Goal: Task Accomplishment & Management: Manage account settings

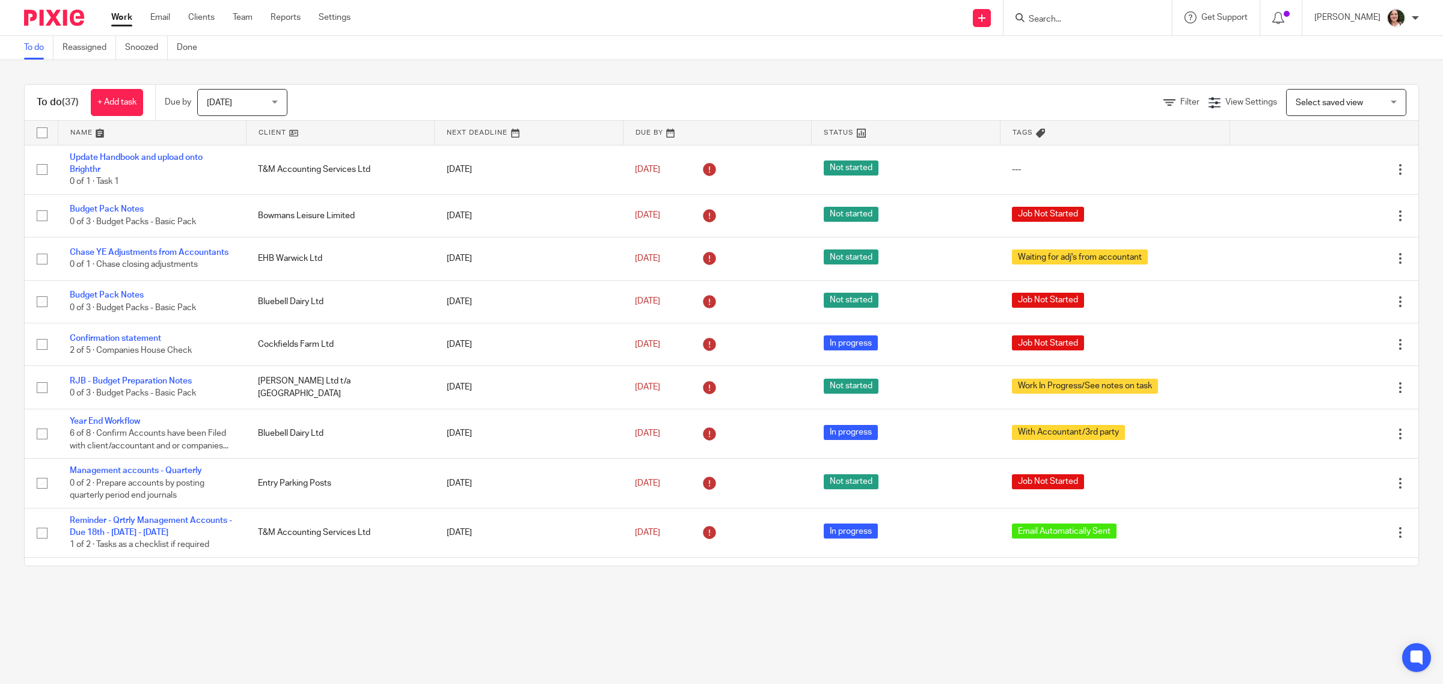
click at [277, 131] on link at bounding box center [341, 133] width 188 height 24
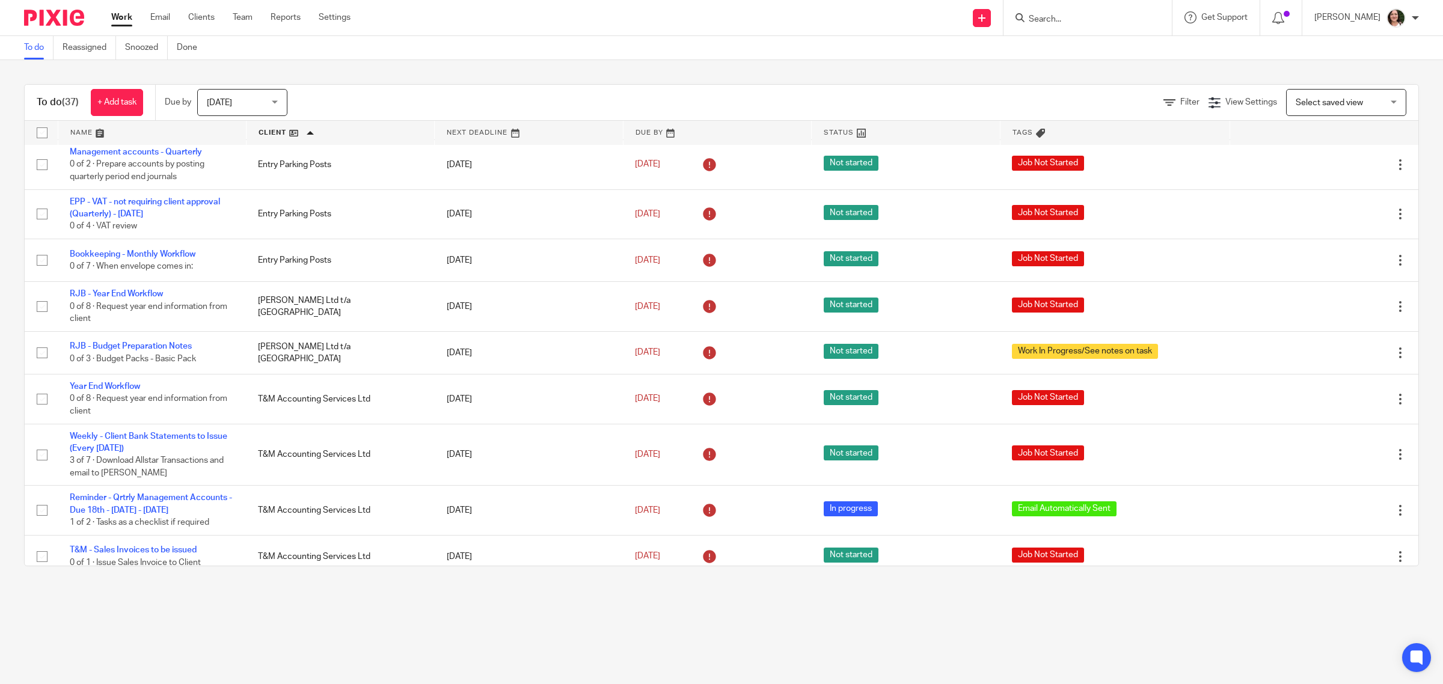
scroll to position [1128, 0]
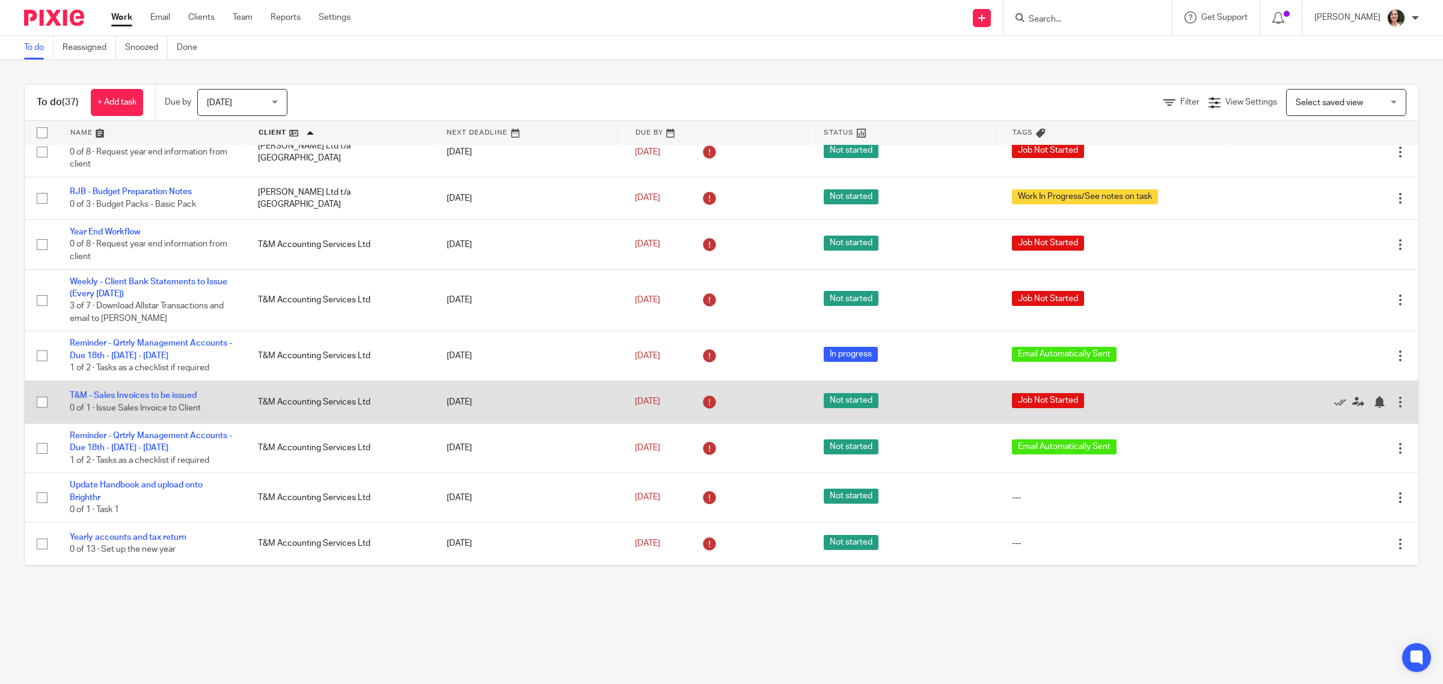
click at [43, 391] on input "checkbox" at bounding box center [42, 402] width 23 height 23
checkbox input "true"
click at [129, 392] on link "T&M - Sales Invoices to be issued" at bounding box center [133, 396] width 127 height 8
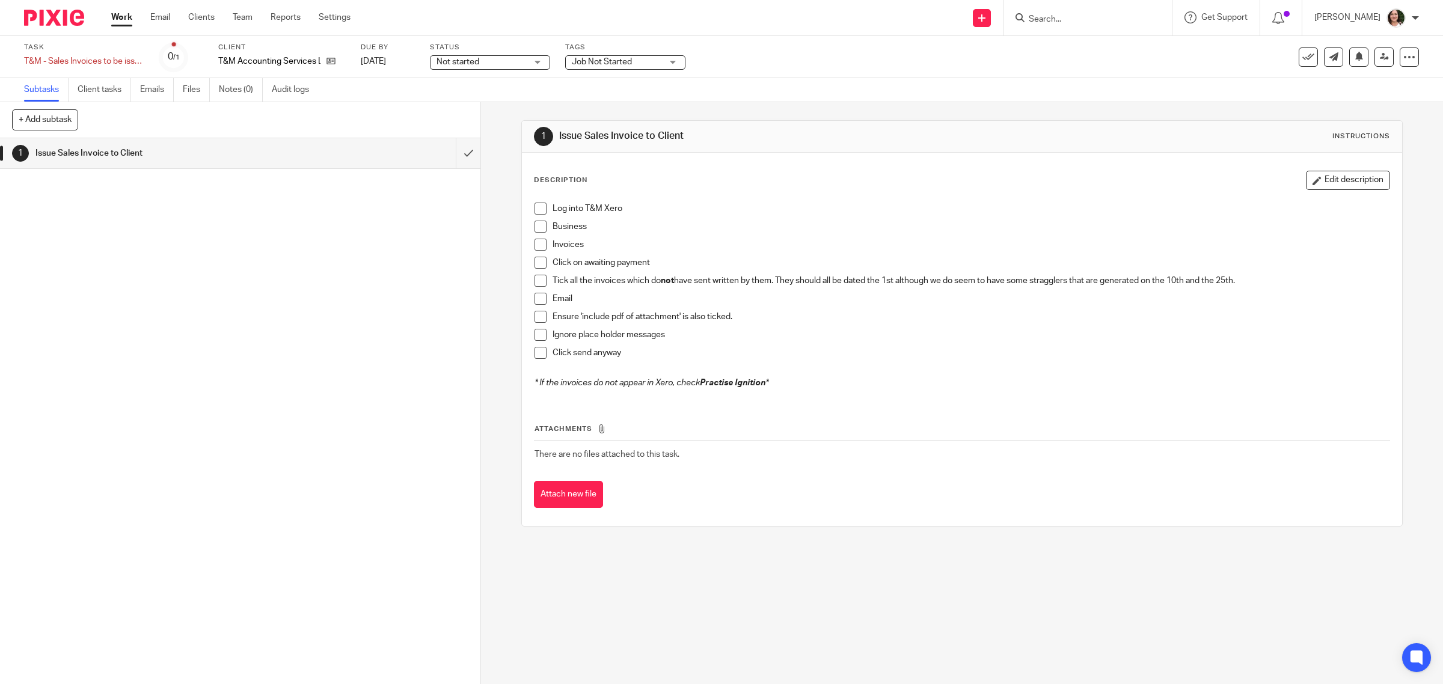
click at [539, 212] on span at bounding box center [541, 209] width 12 height 12
click at [539, 221] on span at bounding box center [541, 227] width 12 height 12
click at [539, 241] on span at bounding box center [541, 245] width 12 height 12
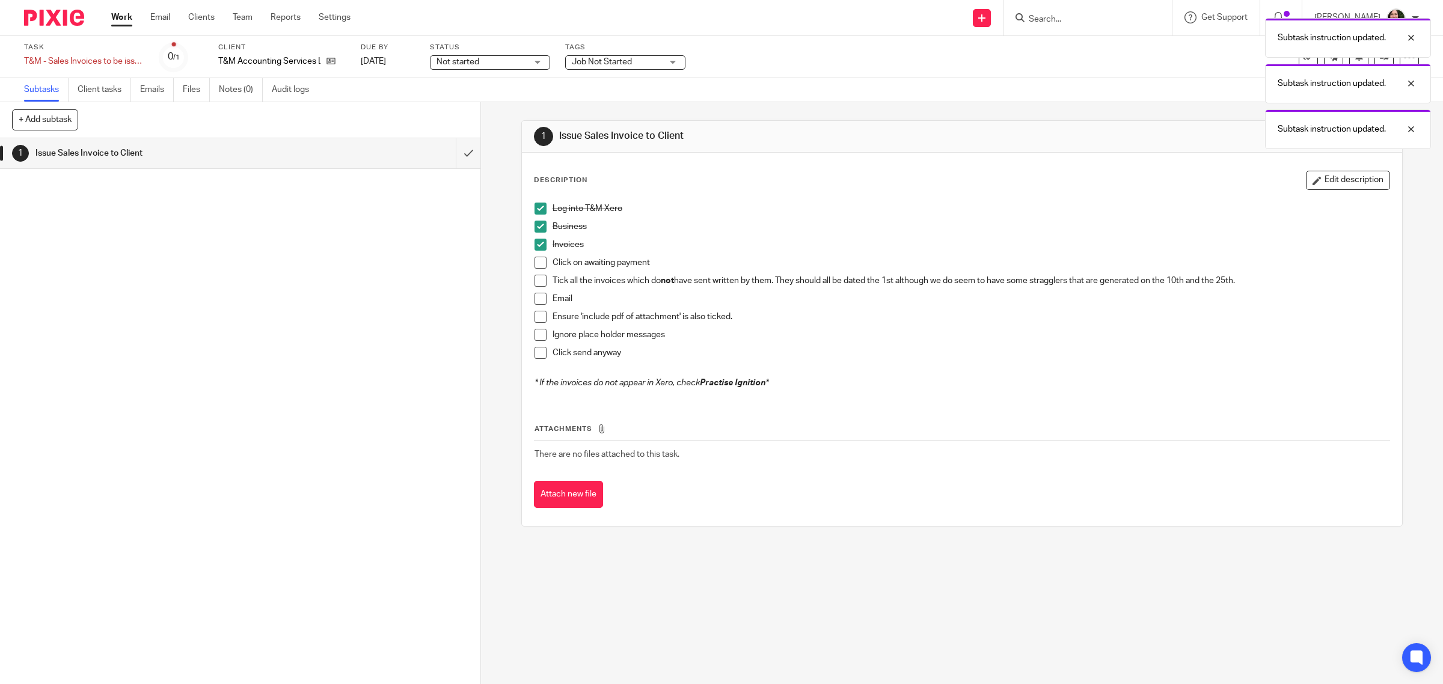
click at [539, 259] on span at bounding box center [541, 263] width 12 height 12
click at [538, 278] on span at bounding box center [541, 281] width 12 height 12
click at [536, 303] on span at bounding box center [541, 299] width 12 height 12
click at [536, 314] on span at bounding box center [541, 317] width 12 height 12
click at [539, 333] on span at bounding box center [541, 335] width 12 height 12
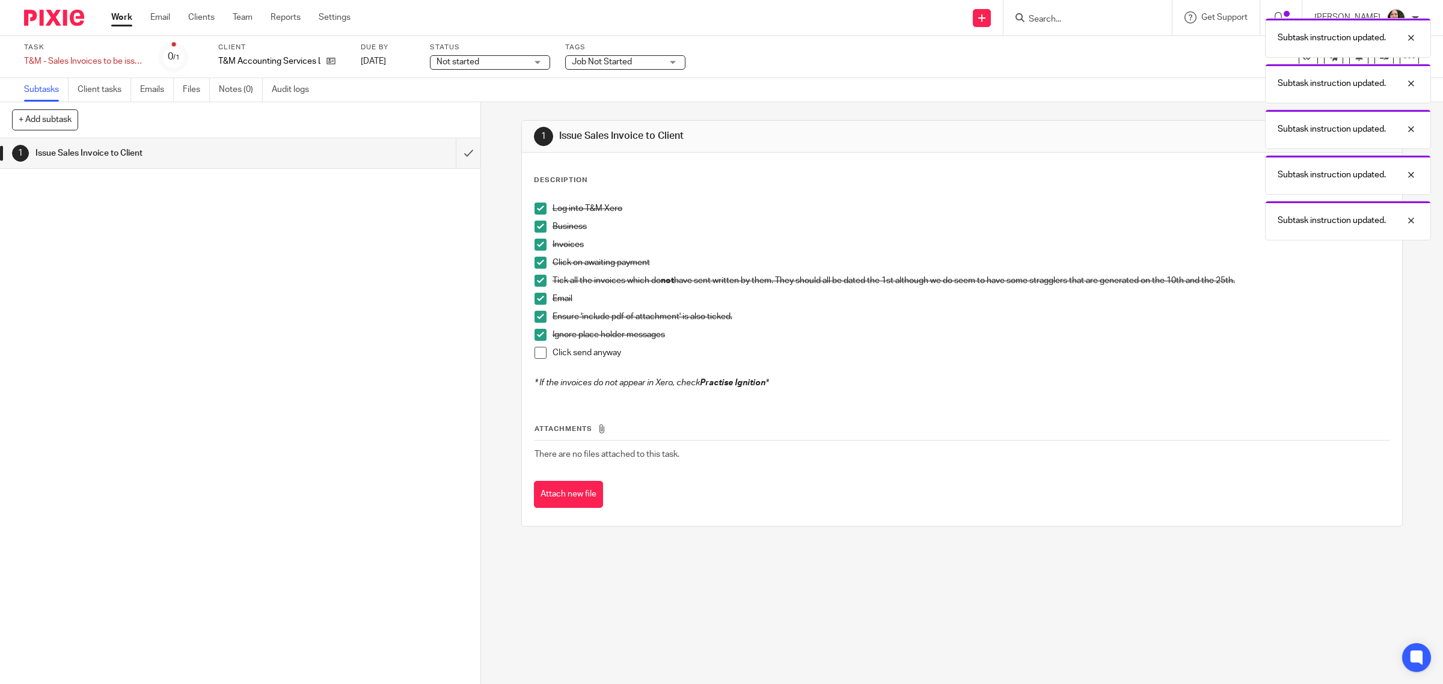
click at [543, 350] on li "Click send anyway" at bounding box center [963, 356] width 856 height 18
click at [536, 355] on span at bounding box center [541, 353] width 12 height 12
click at [458, 161] on input "submit" at bounding box center [240, 153] width 481 height 30
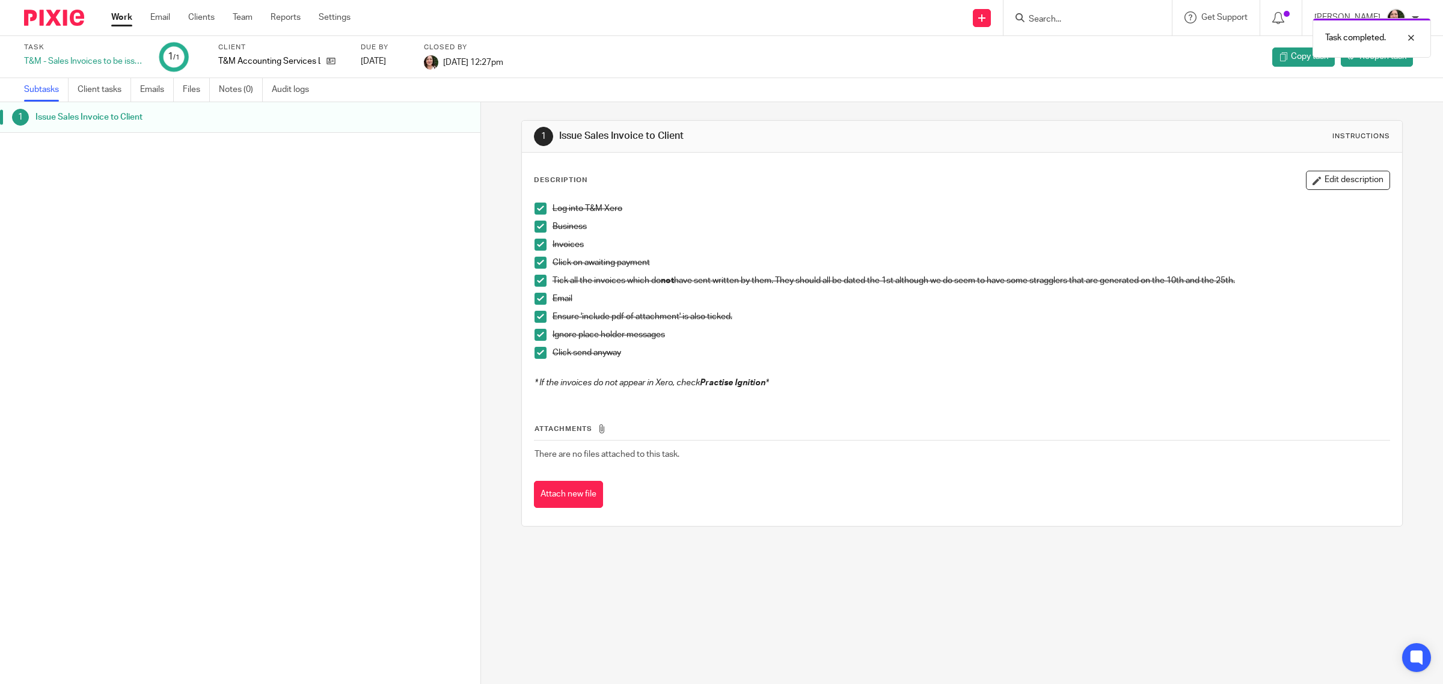
click at [122, 20] on link "Work" at bounding box center [121, 17] width 21 height 12
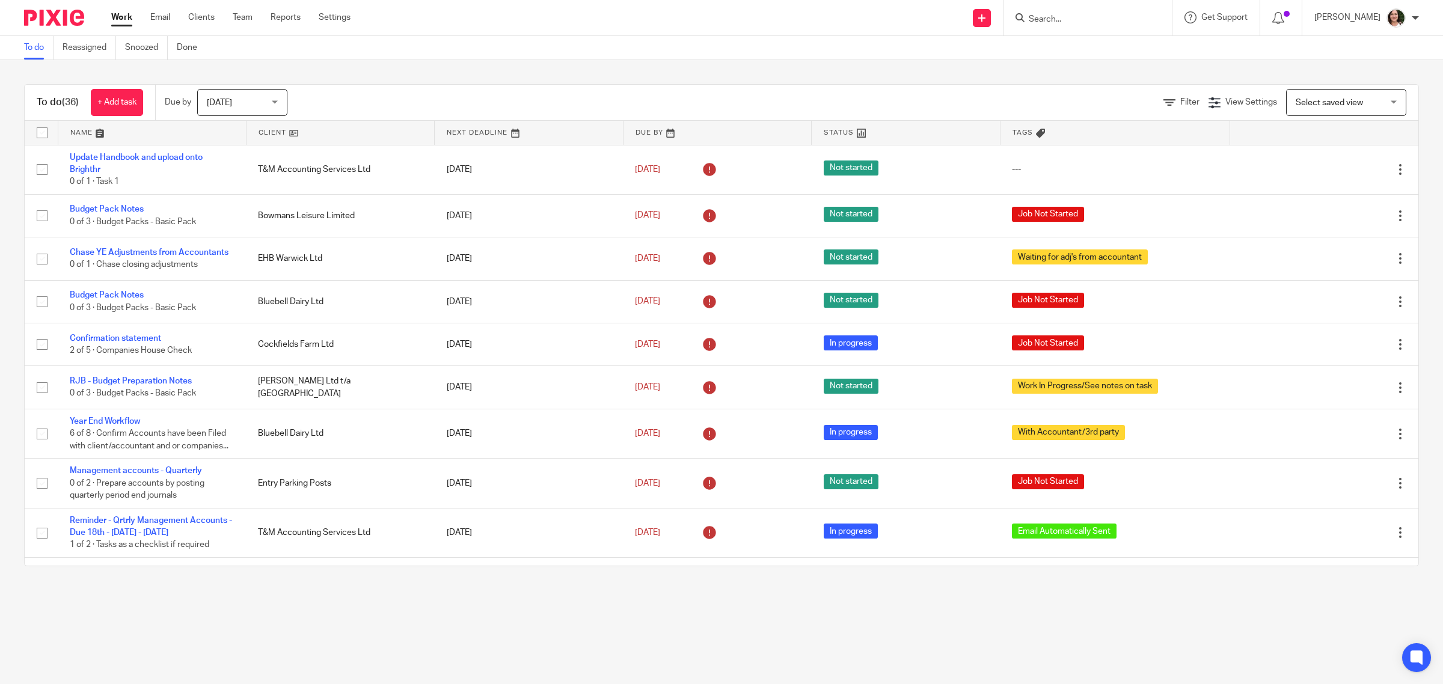
click at [284, 133] on link at bounding box center [341, 133] width 188 height 24
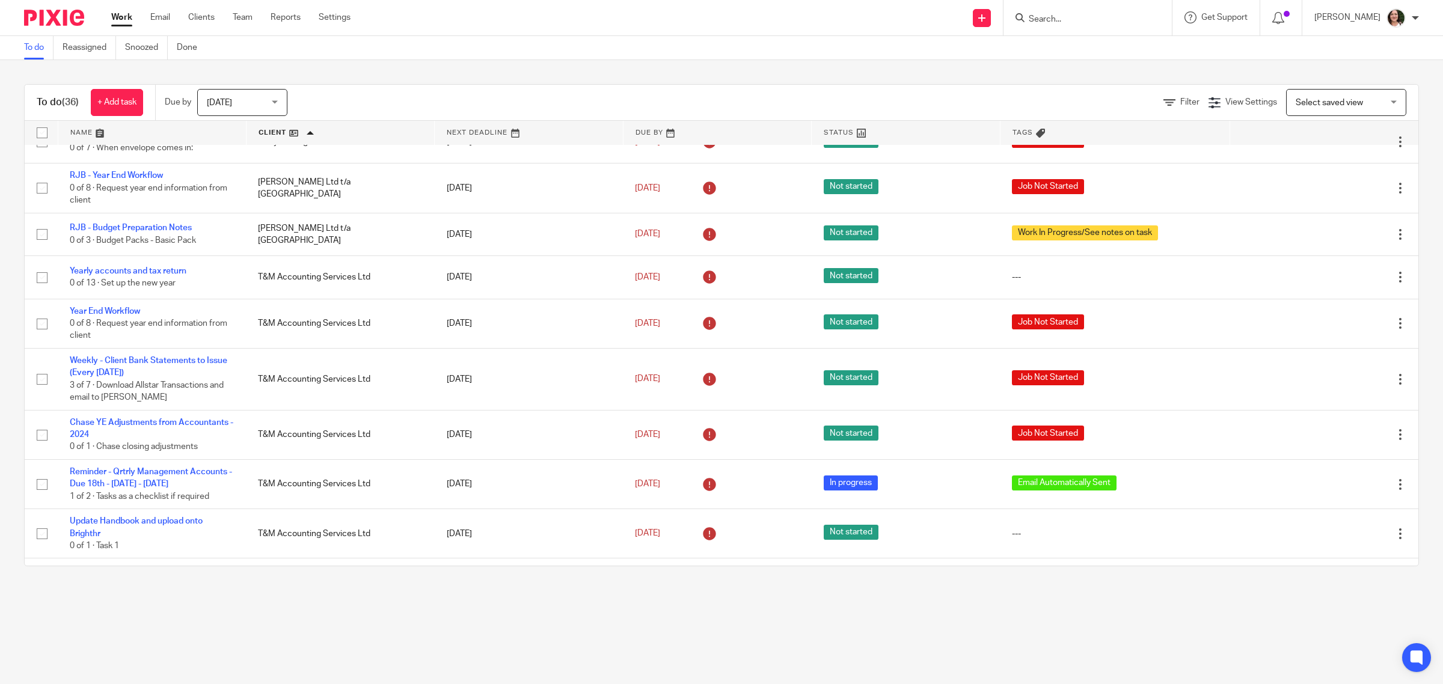
scroll to position [1053, 0]
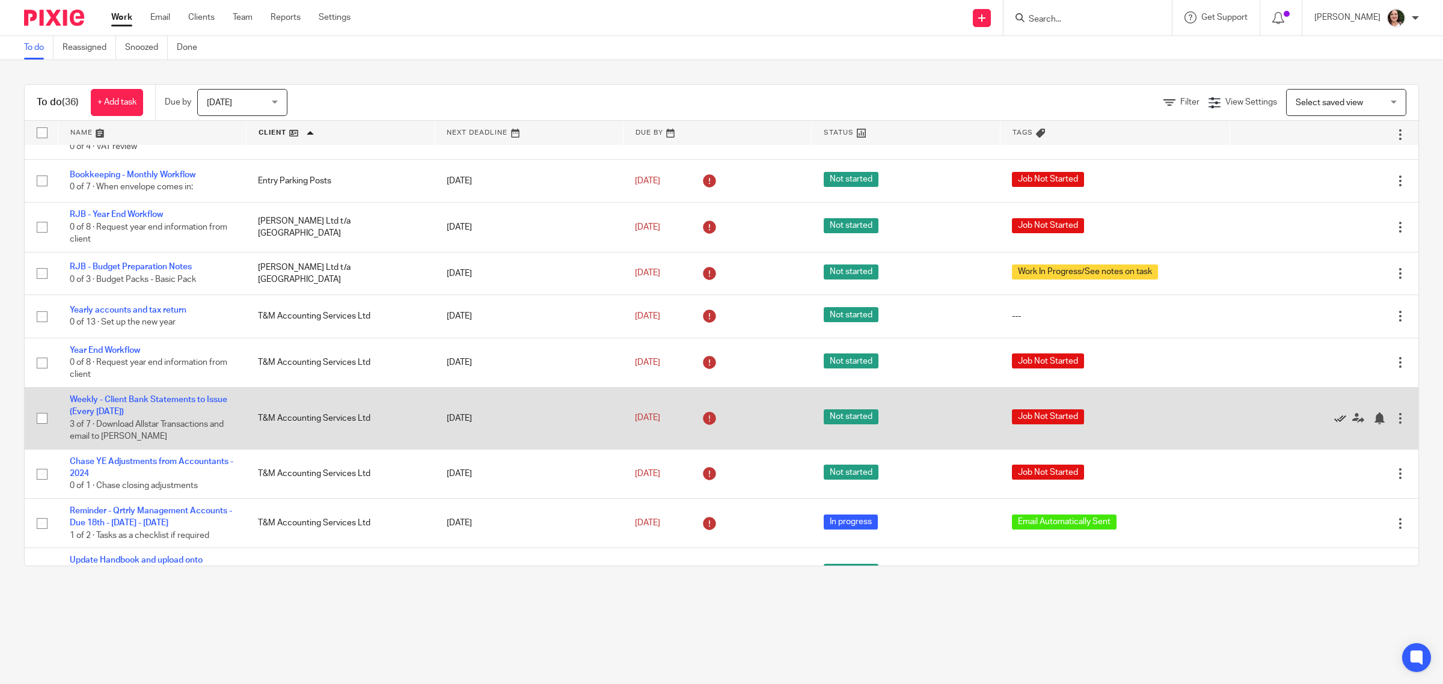
click at [1335, 413] on icon at bounding box center [1341, 419] width 12 height 12
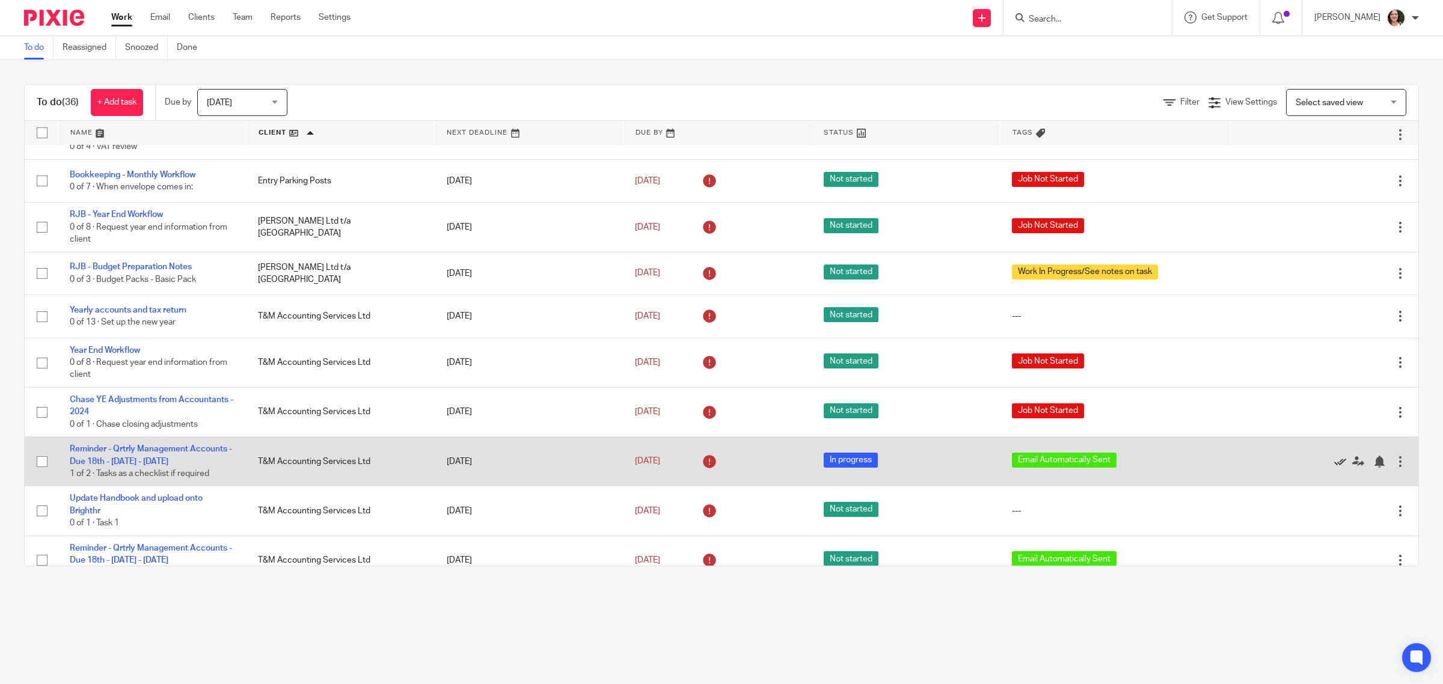
click at [1335, 456] on icon at bounding box center [1341, 462] width 12 height 12
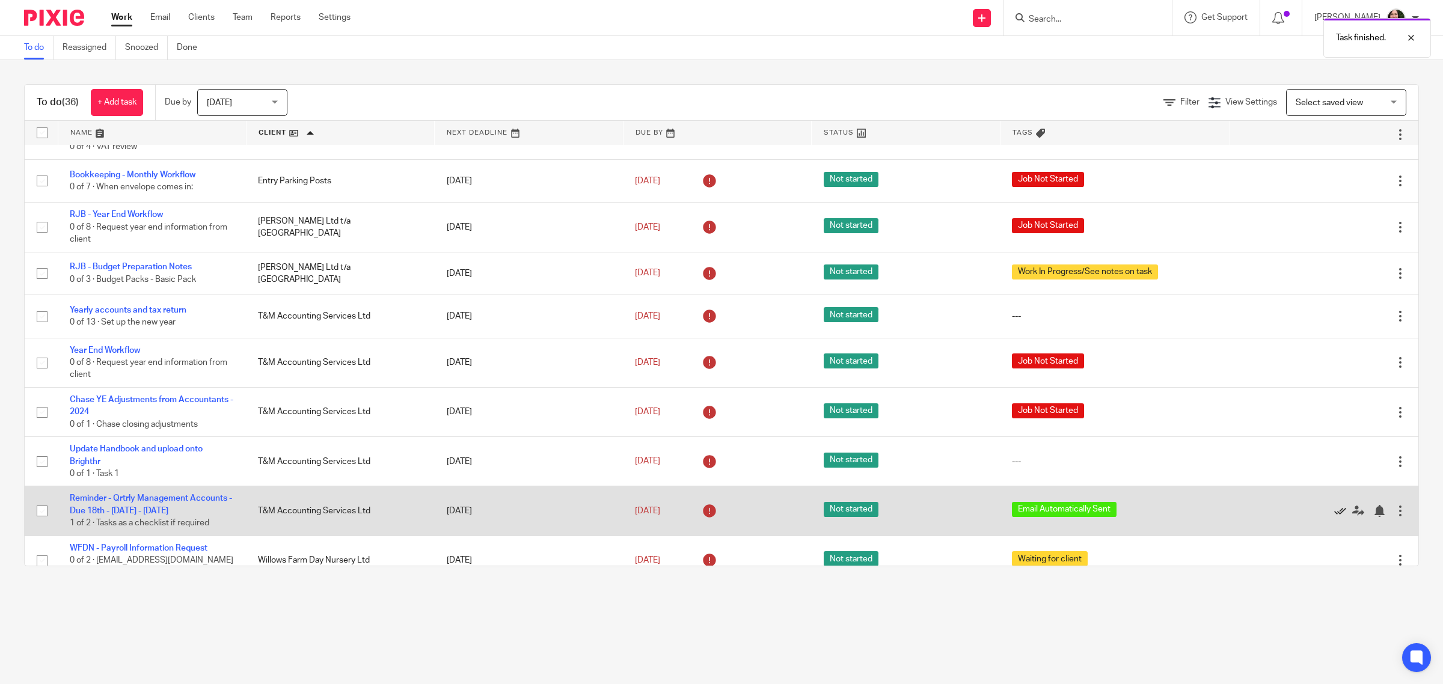
click at [1335, 505] on icon at bounding box center [1341, 511] width 12 height 12
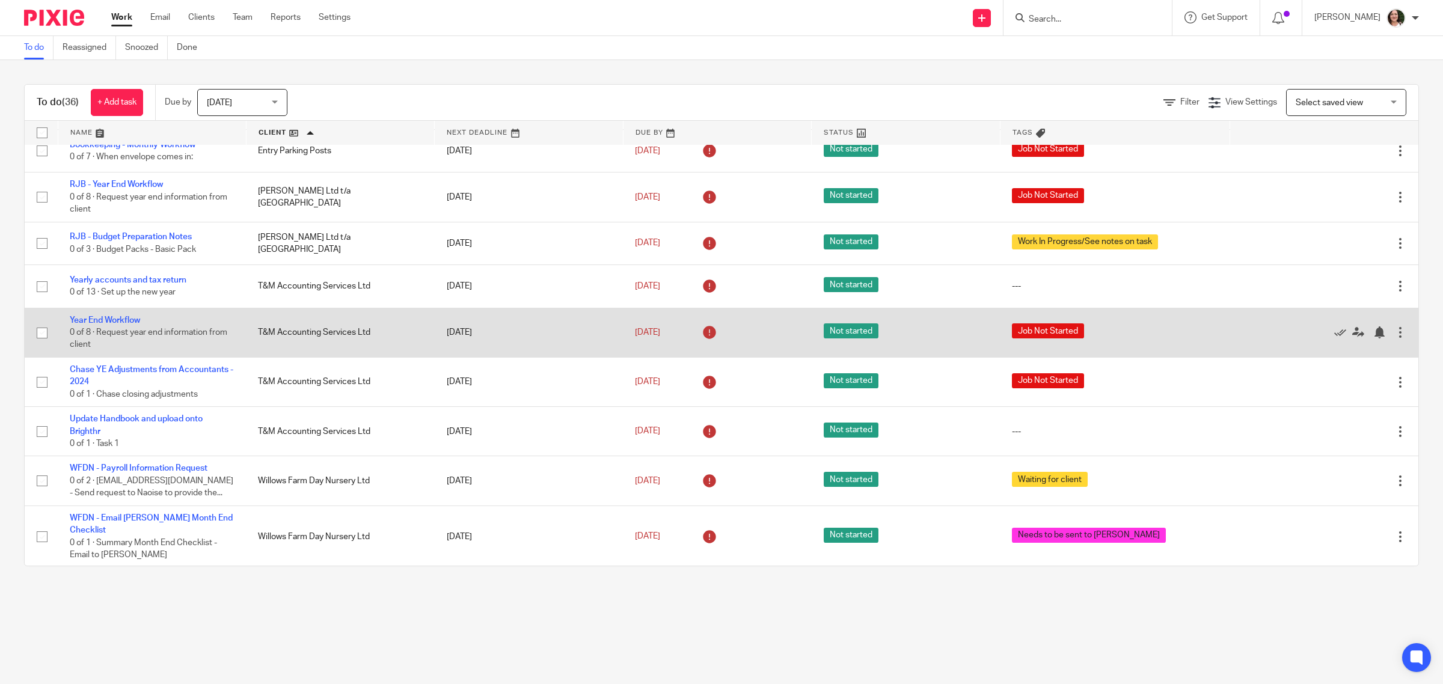
scroll to position [1158, 0]
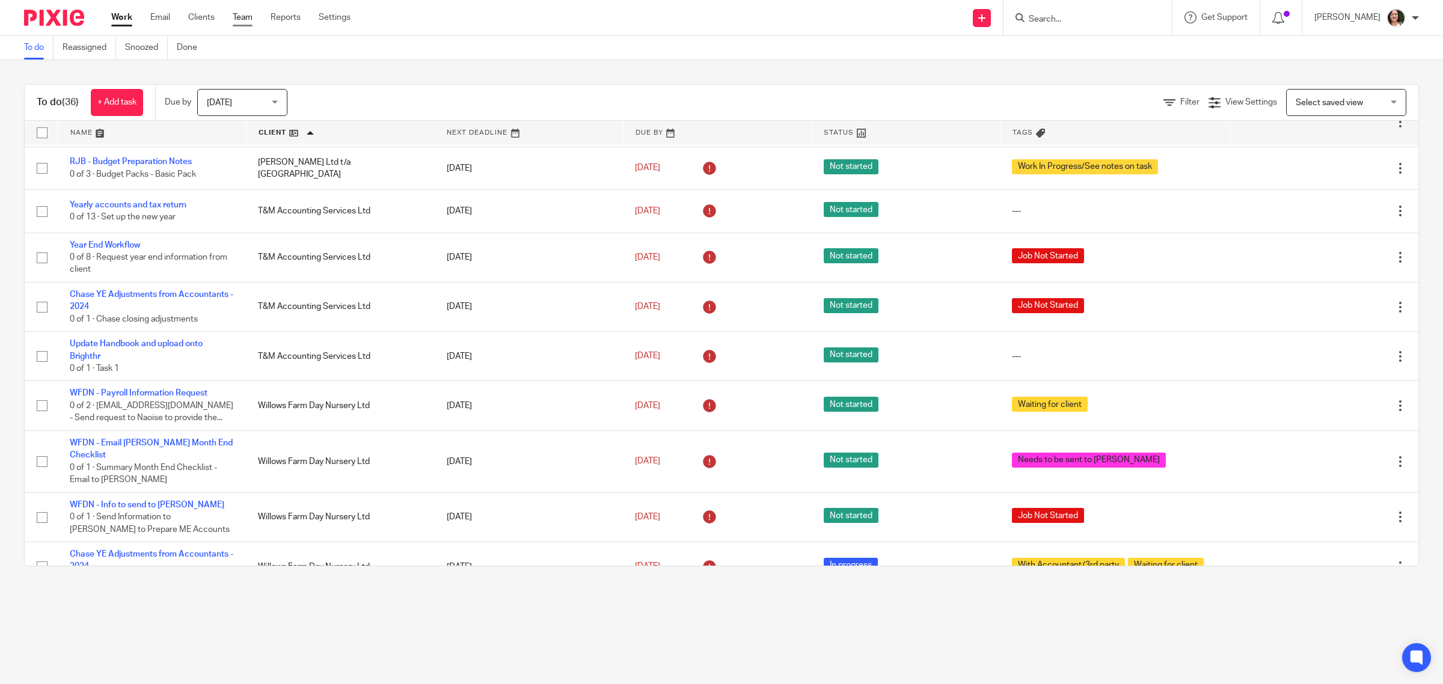
click at [239, 16] on link "Team" at bounding box center [243, 17] width 20 height 12
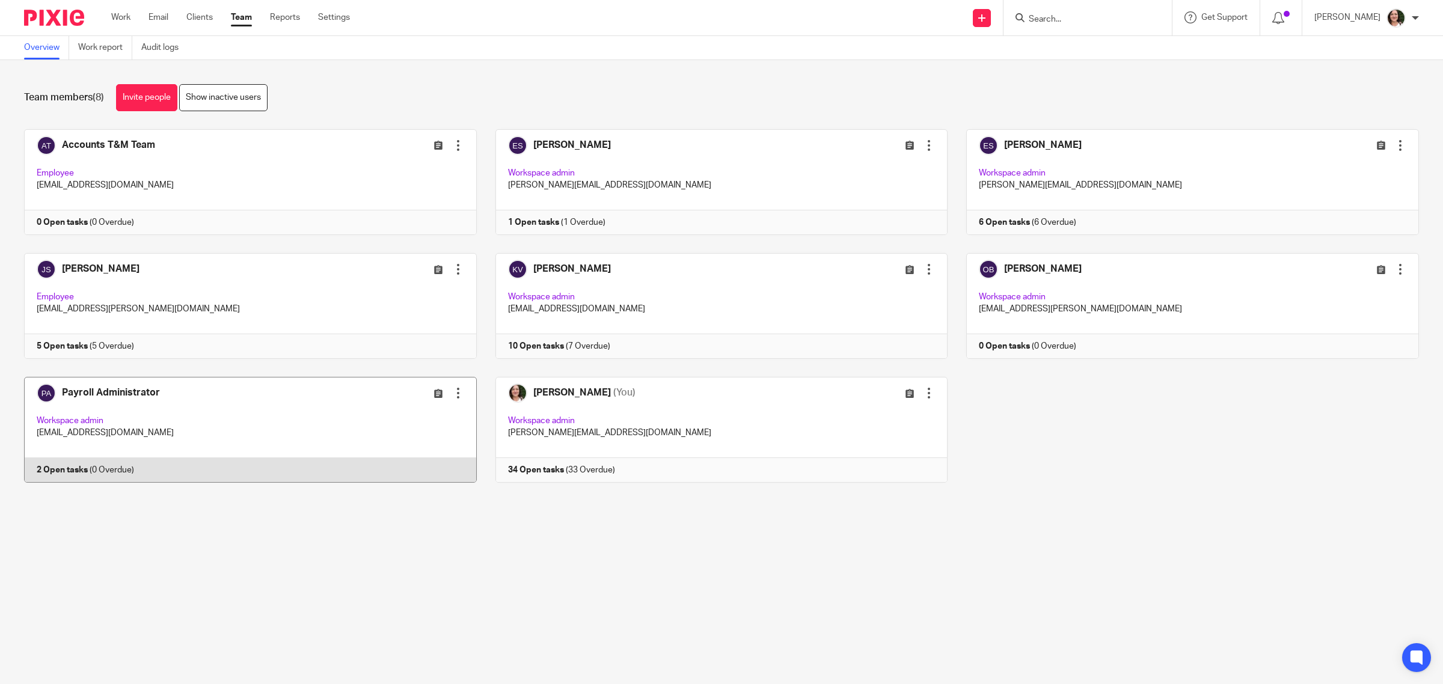
click at [122, 396] on link at bounding box center [241, 430] width 472 height 106
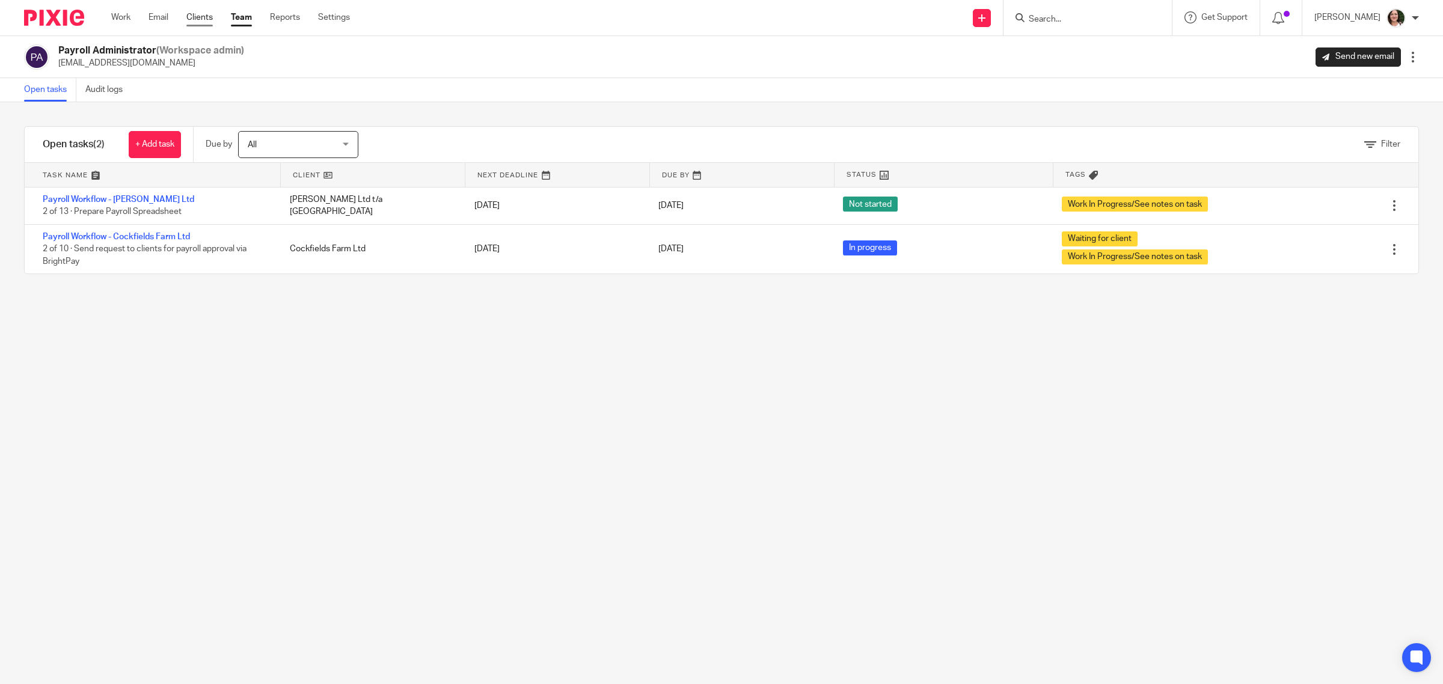
click at [187, 18] on ul "Work Email Clients Team Reports Settings" at bounding box center [239, 17] width 257 height 12
click at [203, 18] on link "Clients" at bounding box center [199, 17] width 26 height 12
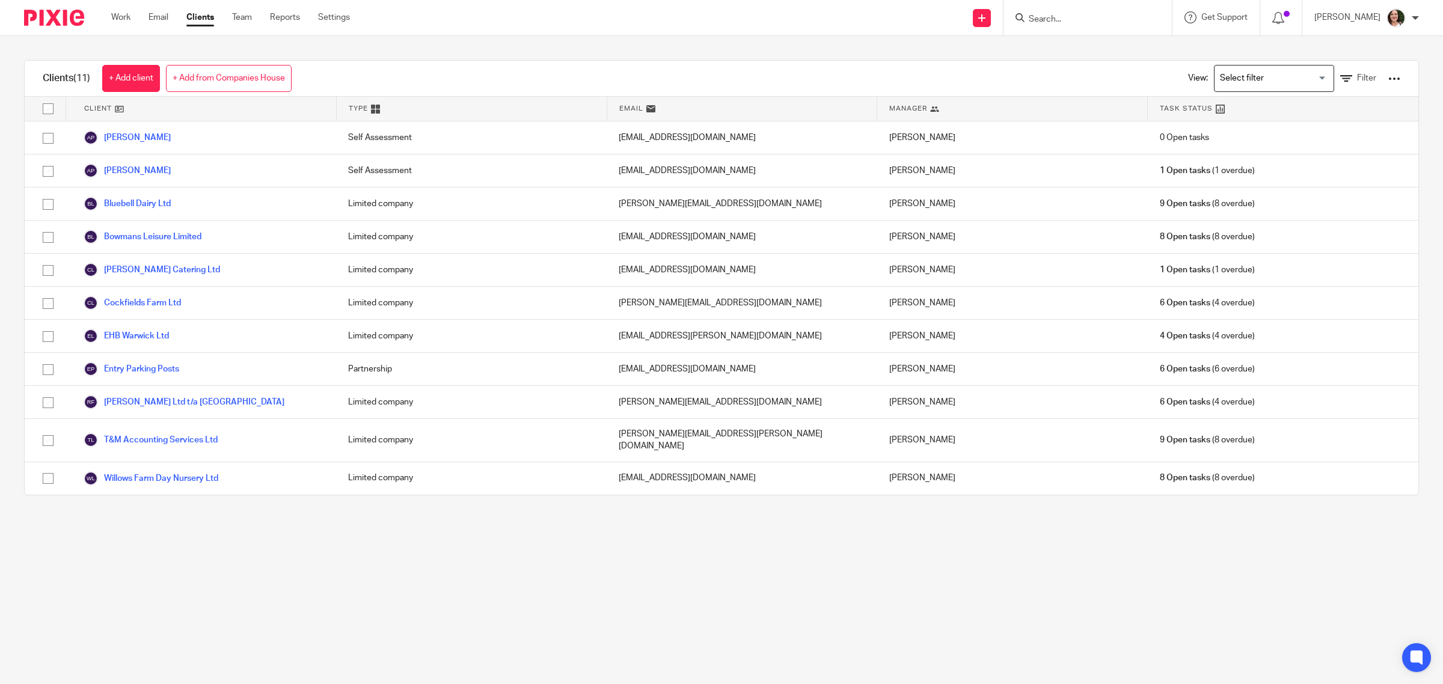
click at [1057, 19] on input "Search" at bounding box center [1082, 19] width 108 height 11
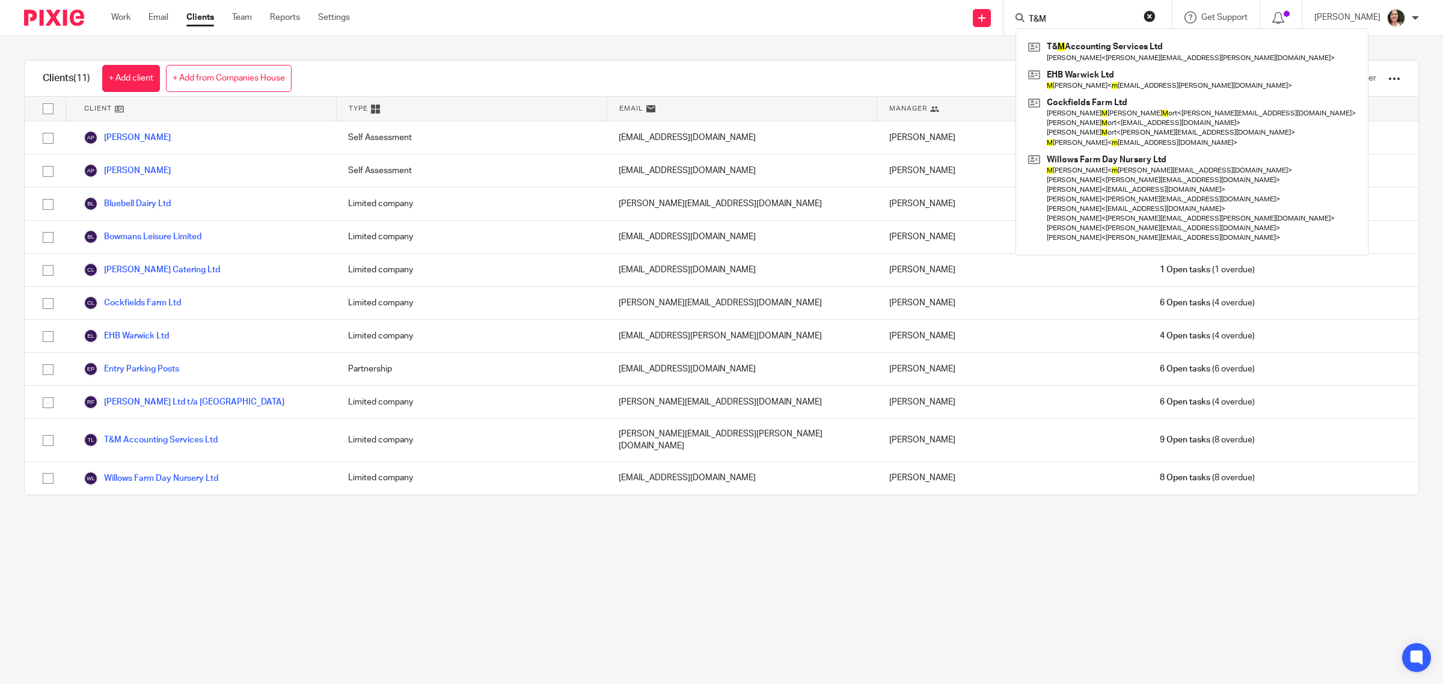
type input "T&M"
click button "submit" at bounding box center [0, 0] width 0 height 0
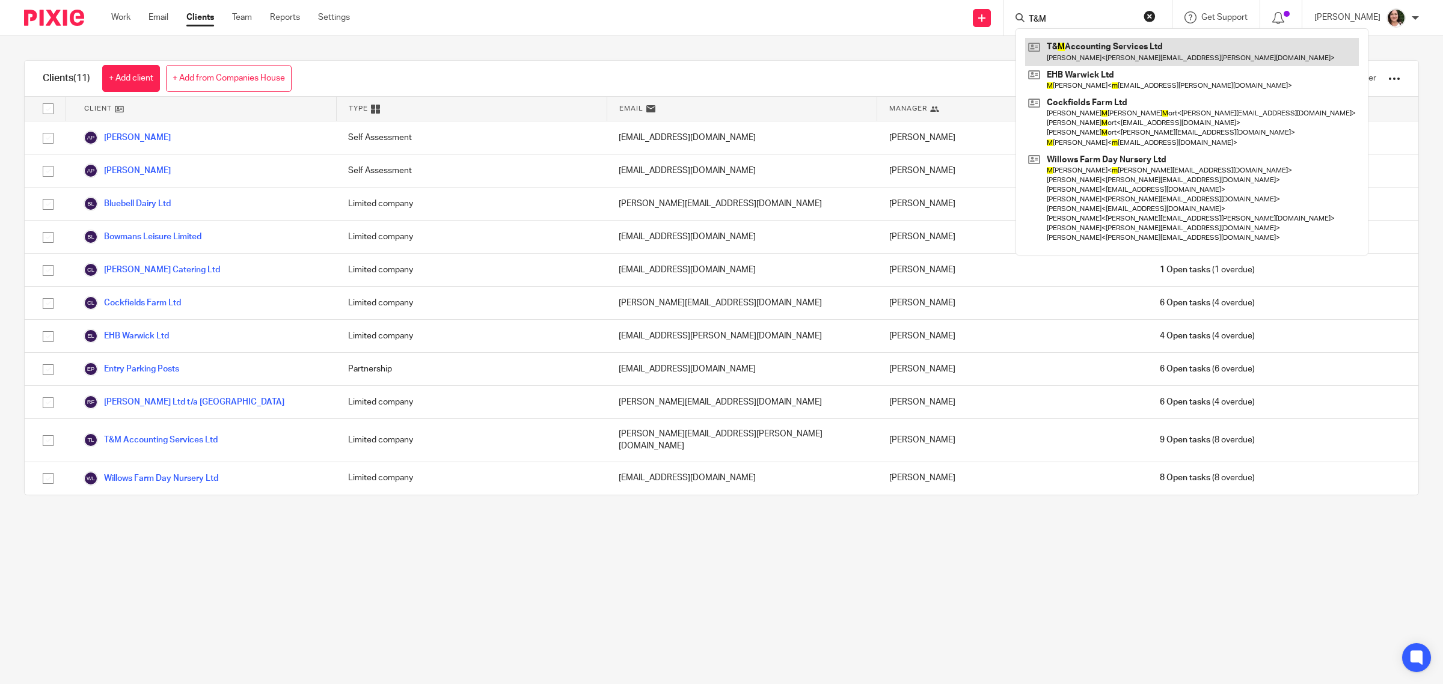
click at [1059, 60] on link at bounding box center [1192, 52] width 334 height 28
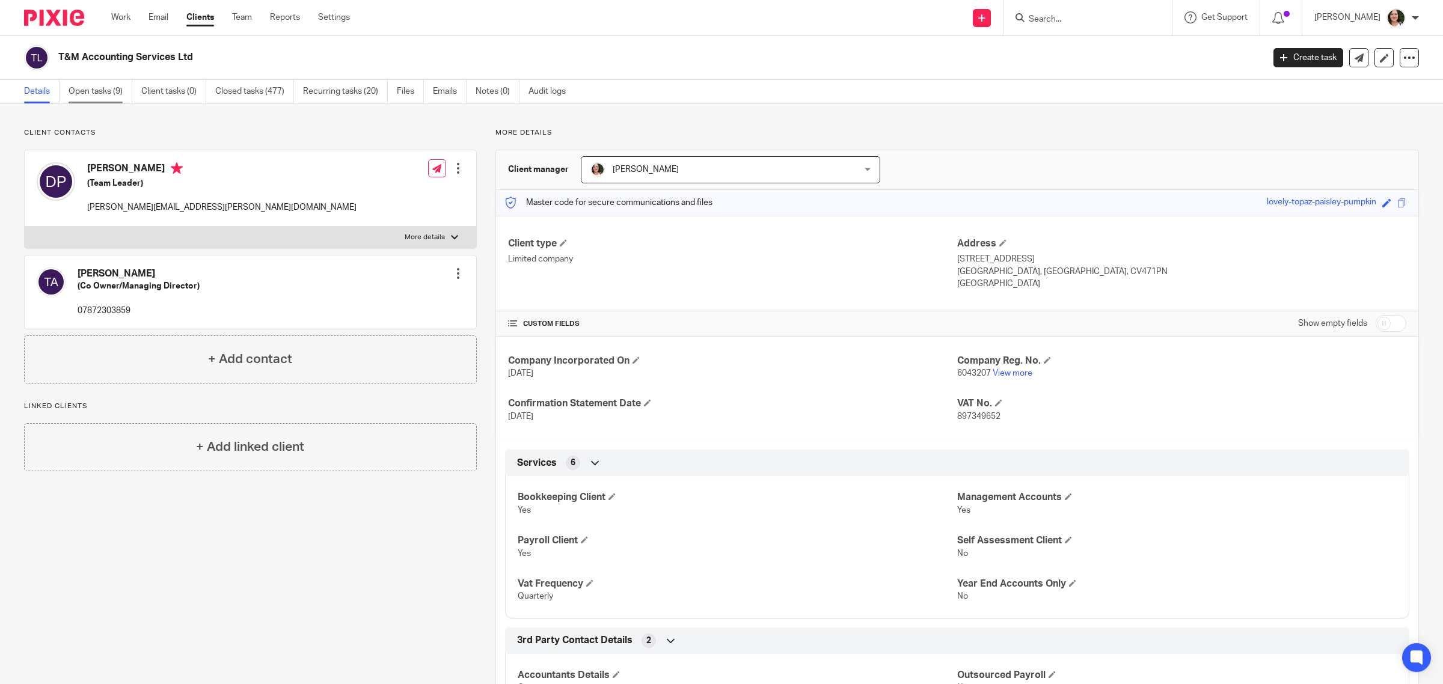
click at [111, 96] on link "Open tasks (9)" at bounding box center [101, 91] width 64 height 23
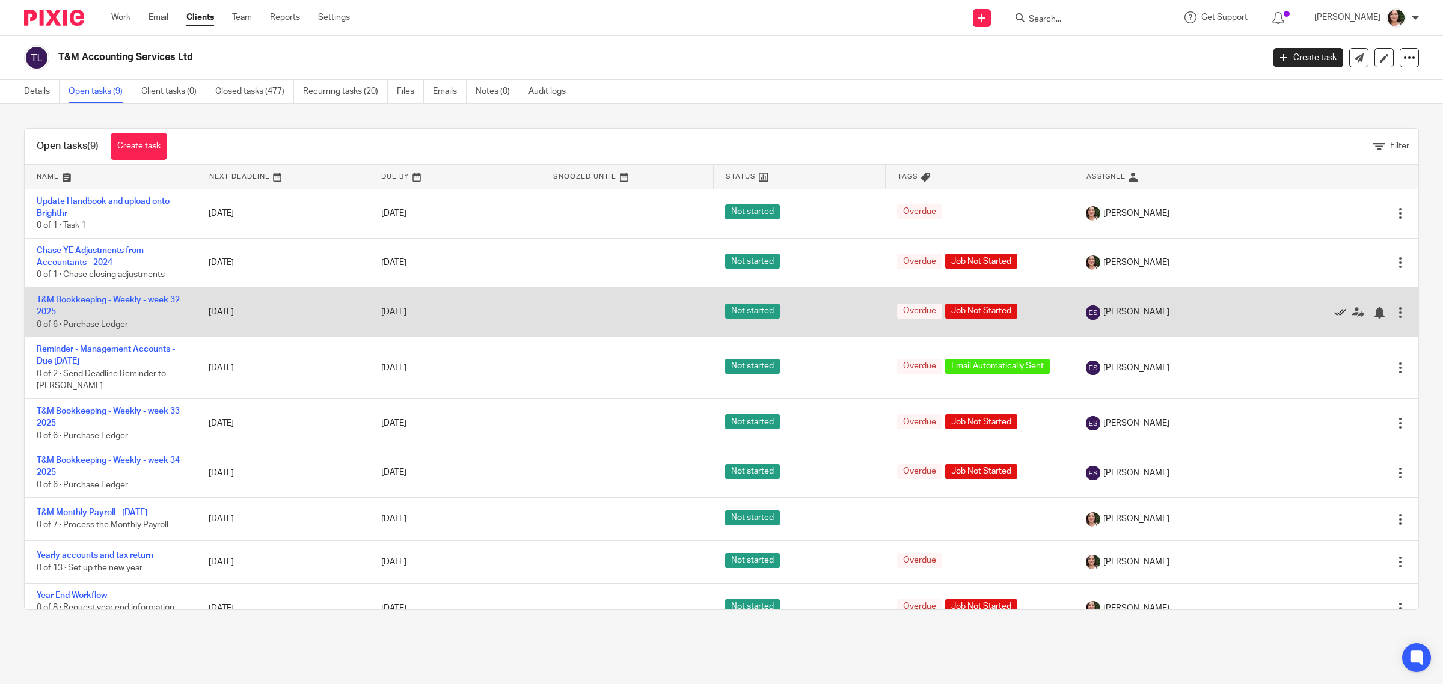
click at [1335, 311] on icon at bounding box center [1341, 313] width 12 height 12
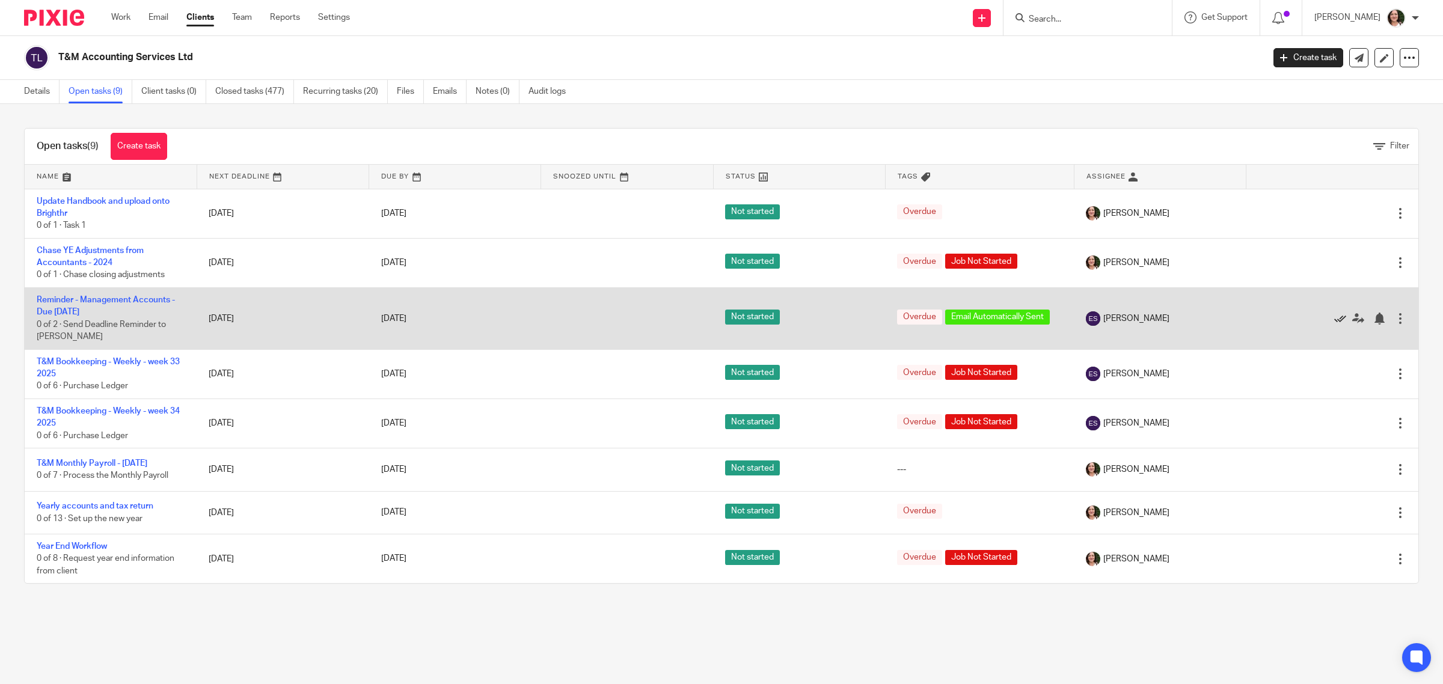
click at [1335, 318] on icon at bounding box center [1341, 319] width 12 height 12
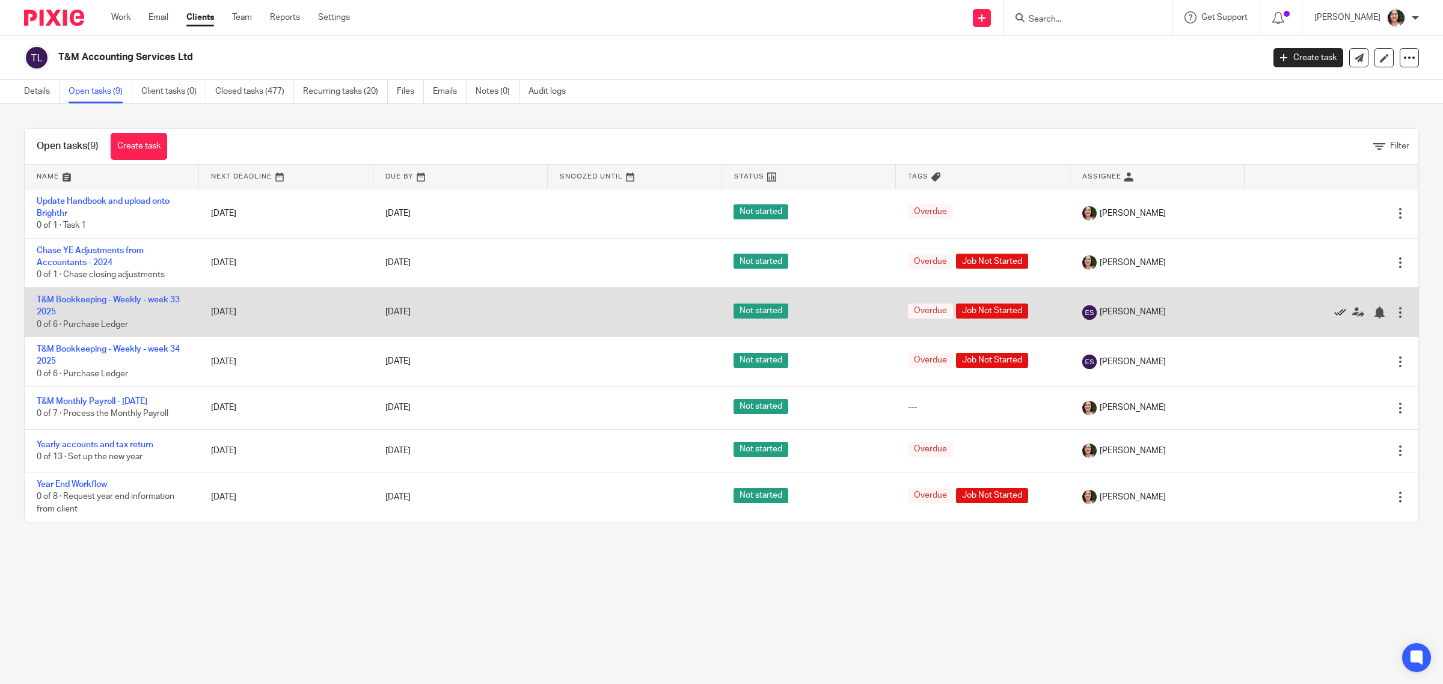
click at [1335, 313] on icon at bounding box center [1341, 313] width 12 height 12
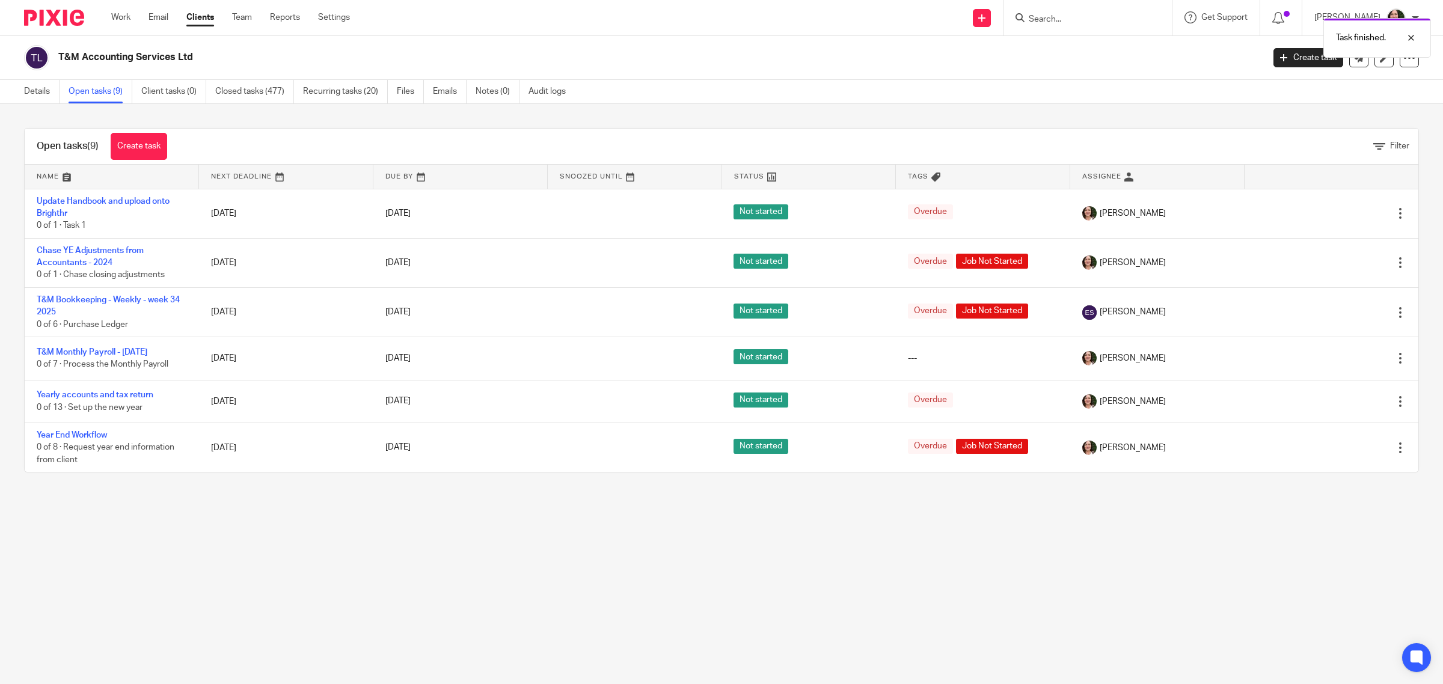
click at [1335, 313] on icon at bounding box center [1341, 313] width 12 height 12
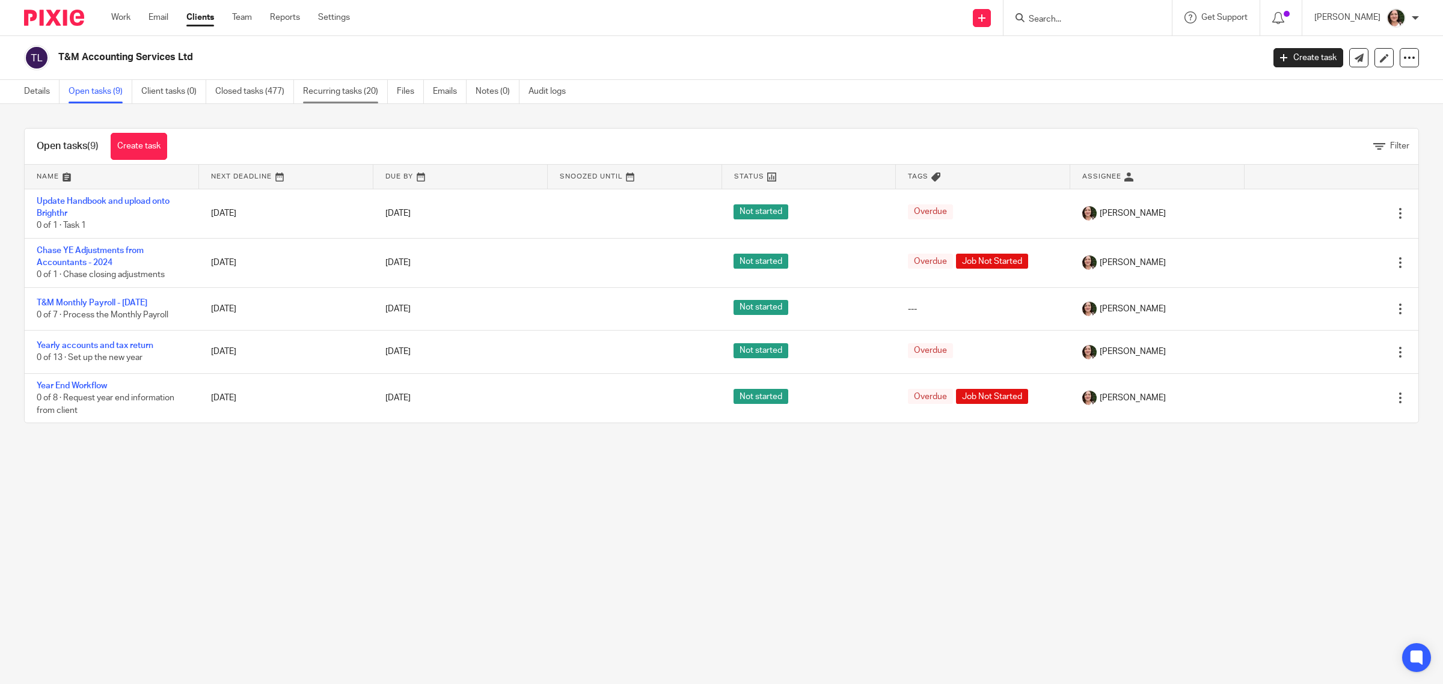
click at [345, 88] on link "Recurring tasks (20)" at bounding box center [345, 91] width 85 height 23
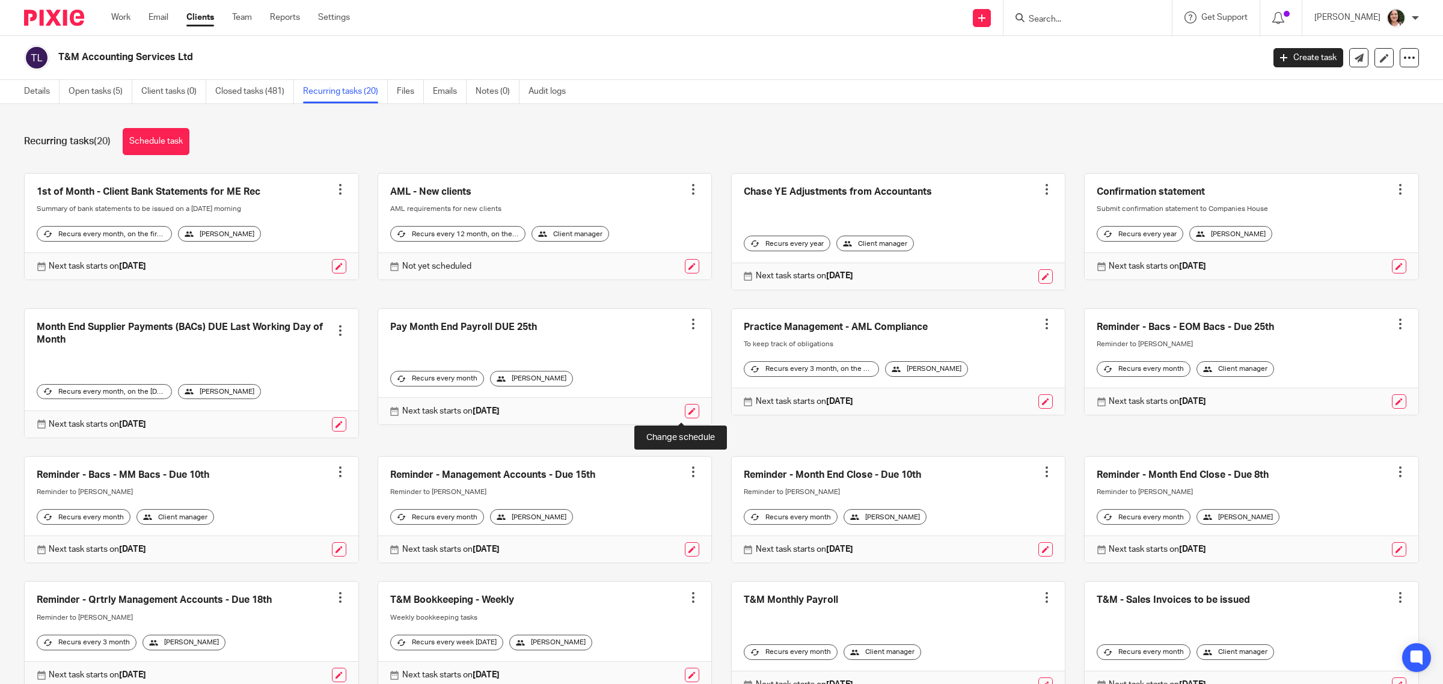
click at [685, 413] on link at bounding box center [692, 411] width 14 height 14
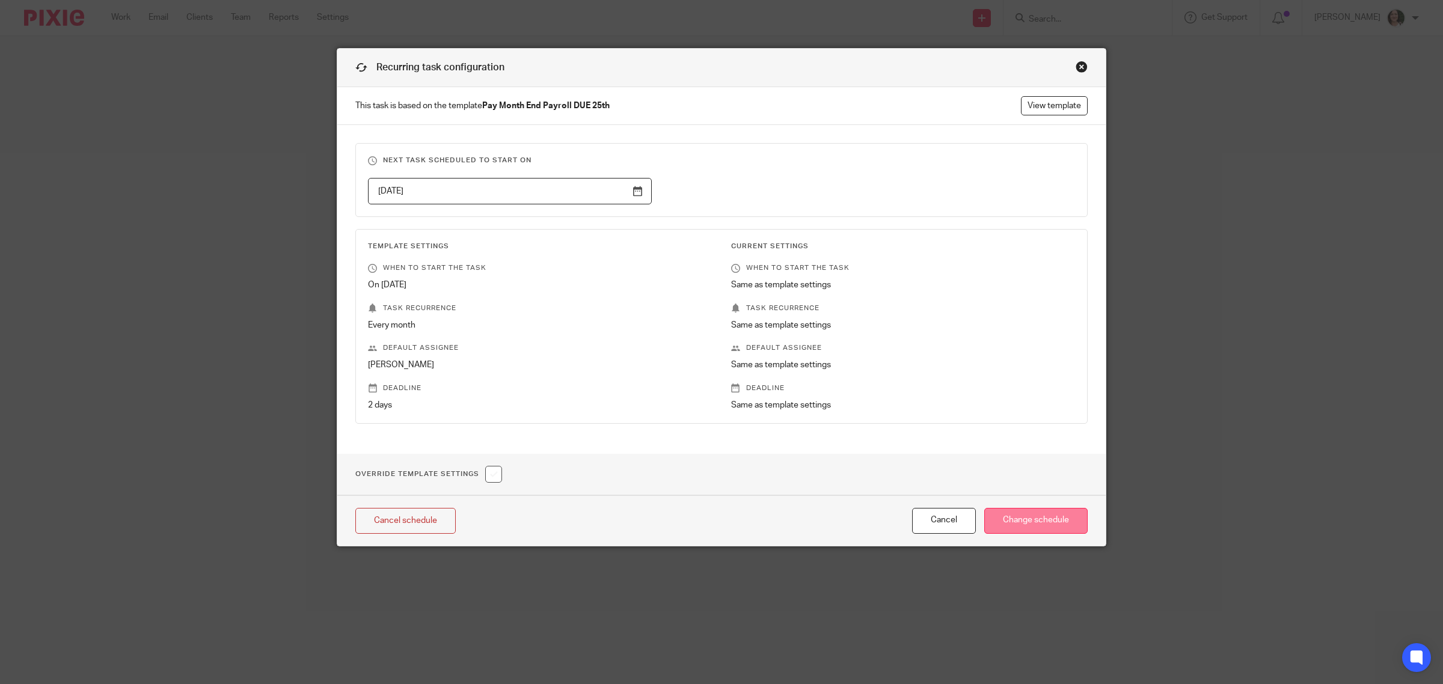
click at [985, 524] on input "Change schedule" at bounding box center [1036, 521] width 103 height 26
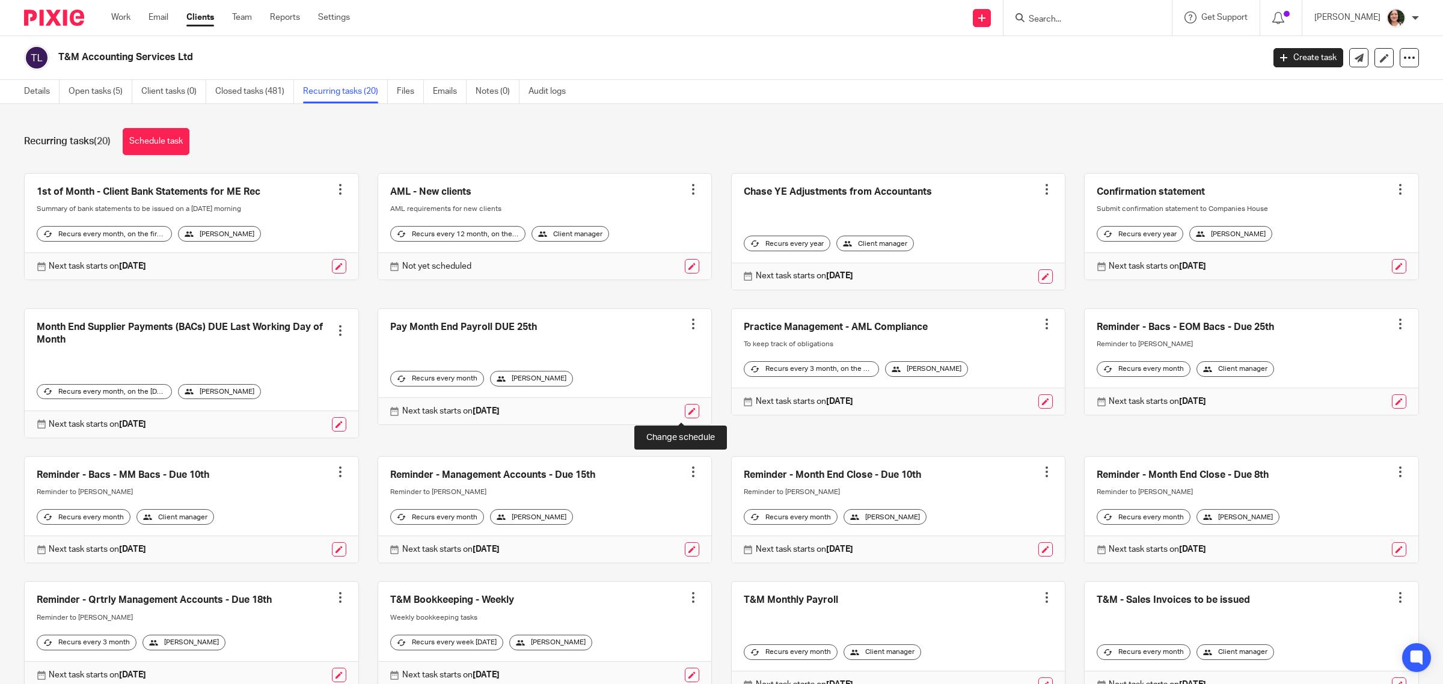
click at [685, 409] on link at bounding box center [692, 411] width 14 height 14
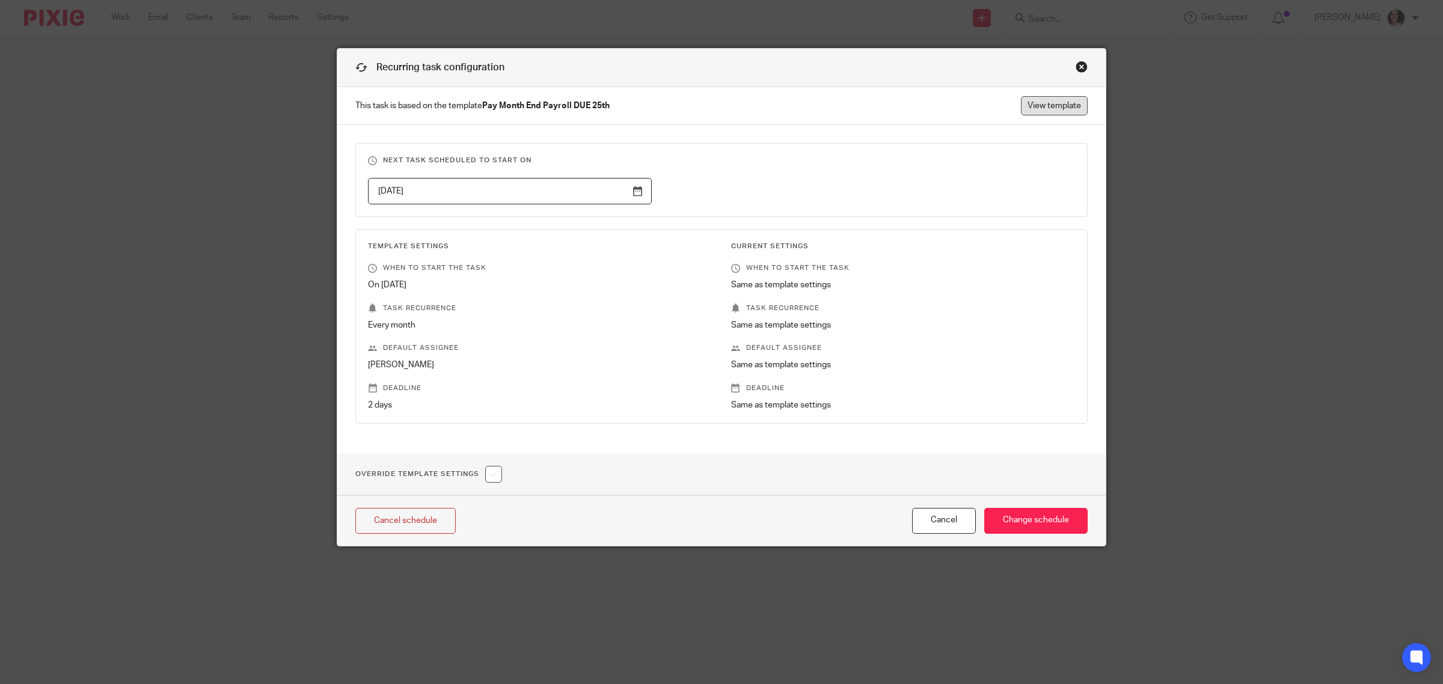
click at [1027, 110] on link "View template" at bounding box center [1054, 105] width 67 height 19
click at [1078, 63] on div "Close this dialog window" at bounding box center [1082, 67] width 12 height 12
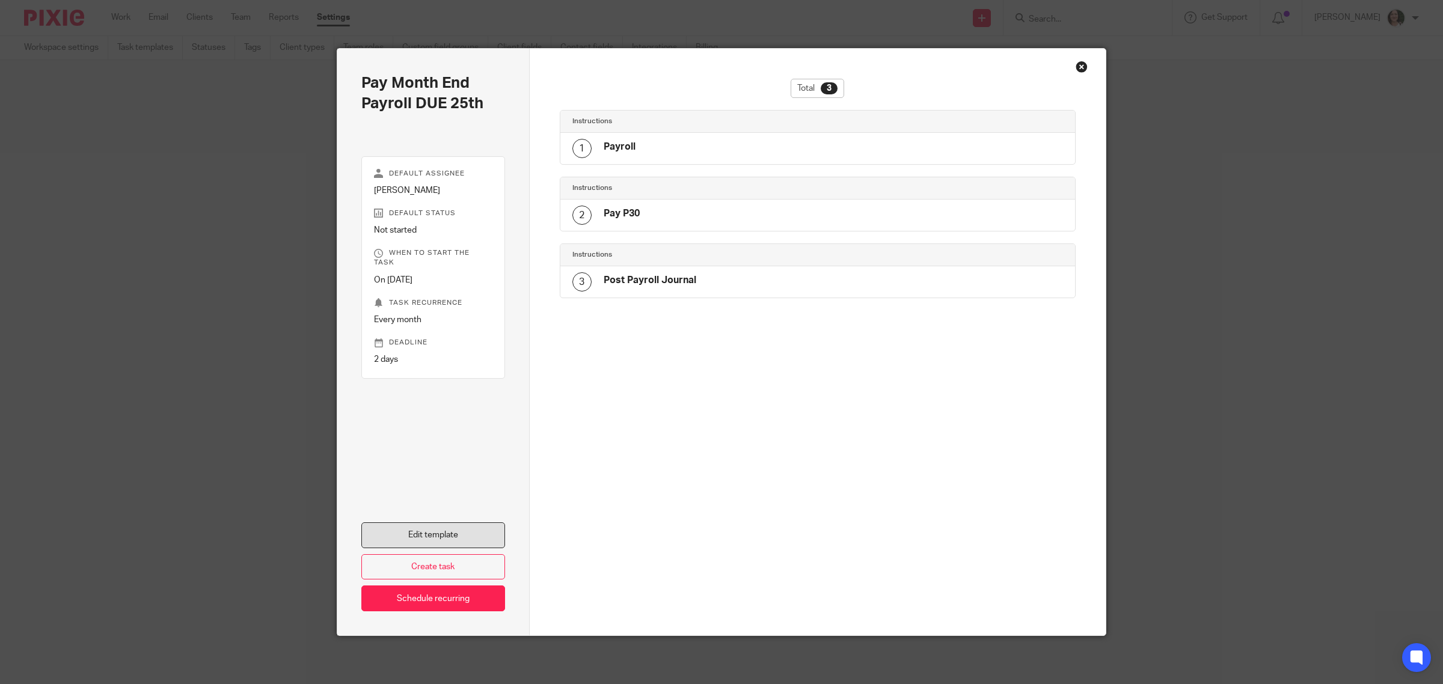
click at [447, 539] on link "Edit template" at bounding box center [433, 536] width 144 height 26
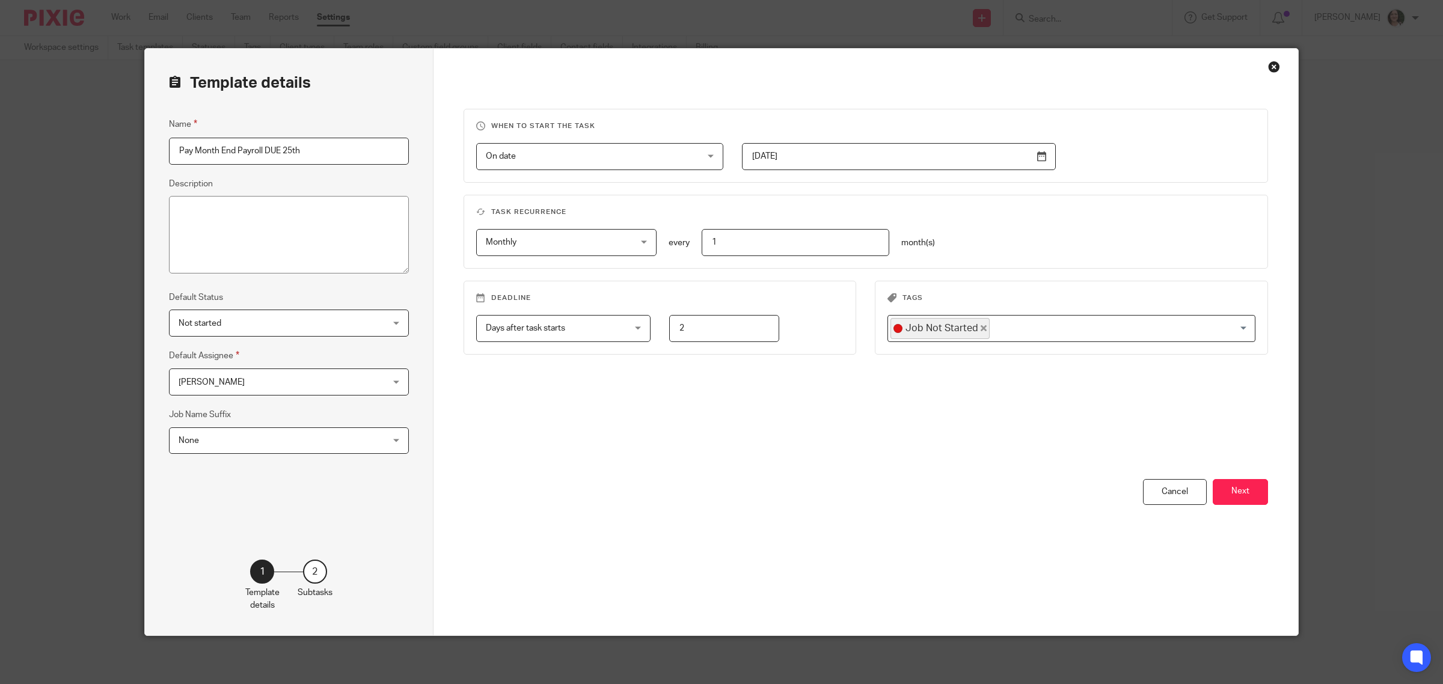
click at [1033, 161] on input "2024-08-23" at bounding box center [899, 156] width 314 height 27
type input "2025-08-20"
click at [1224, 494] on button "Next" at bounding box center [1240, 492] width 55 height 26
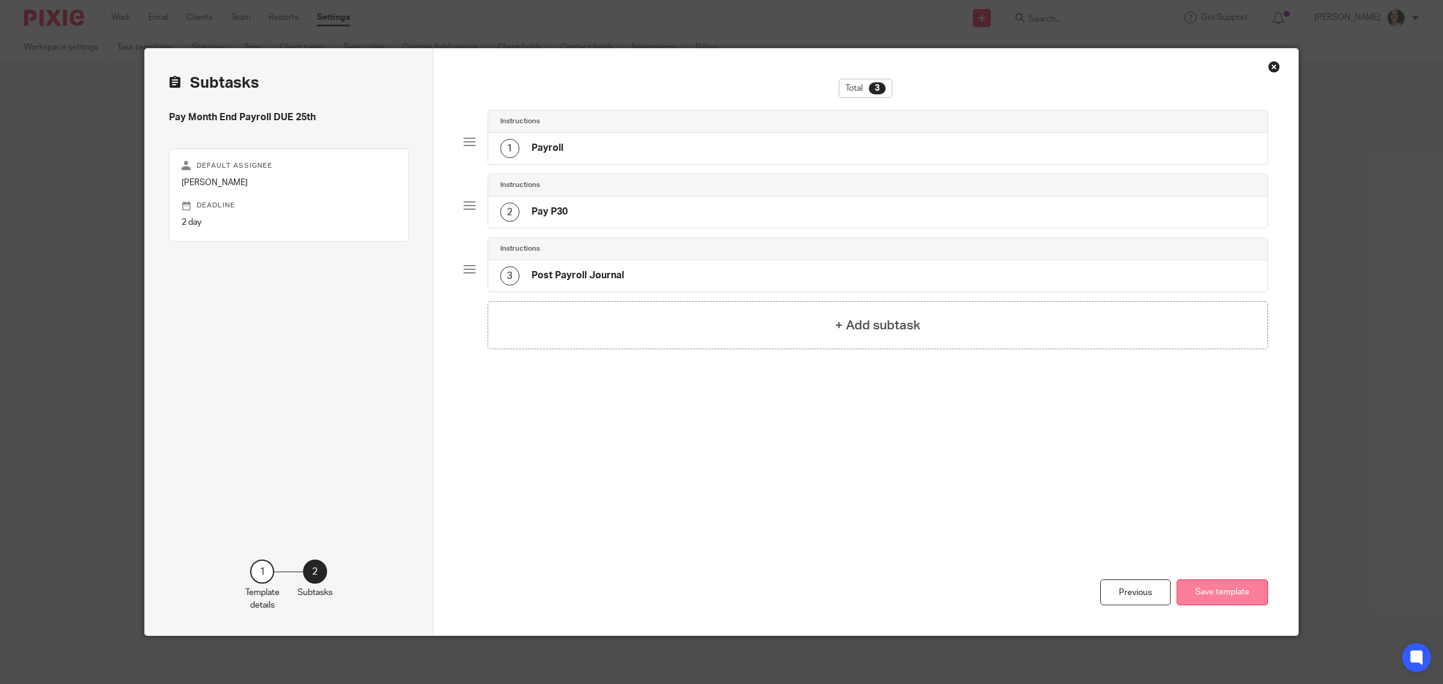
click at [1205, 593] on button "Save template" at bounding box center [1222, 593] width 91 height 26
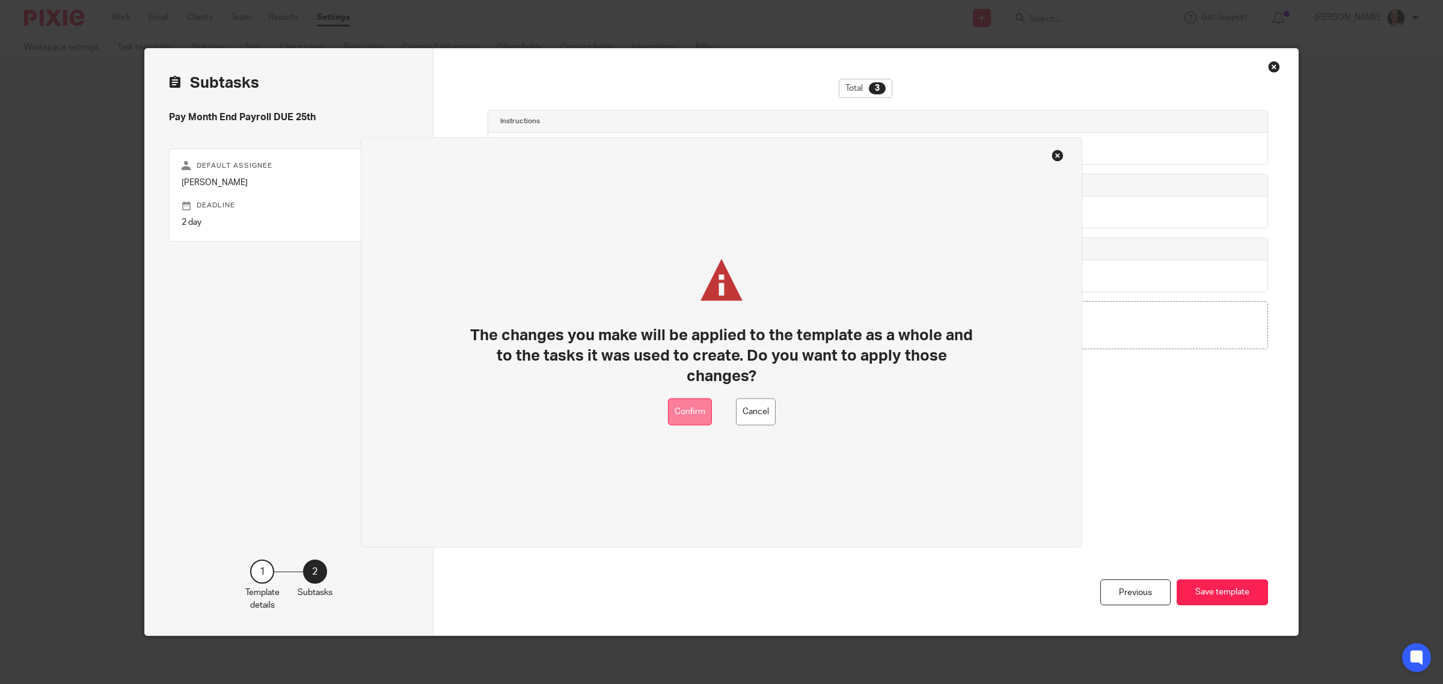
click at [692, 415] on button "Confirm" at bounding box center [690, 412] width 44 height 27
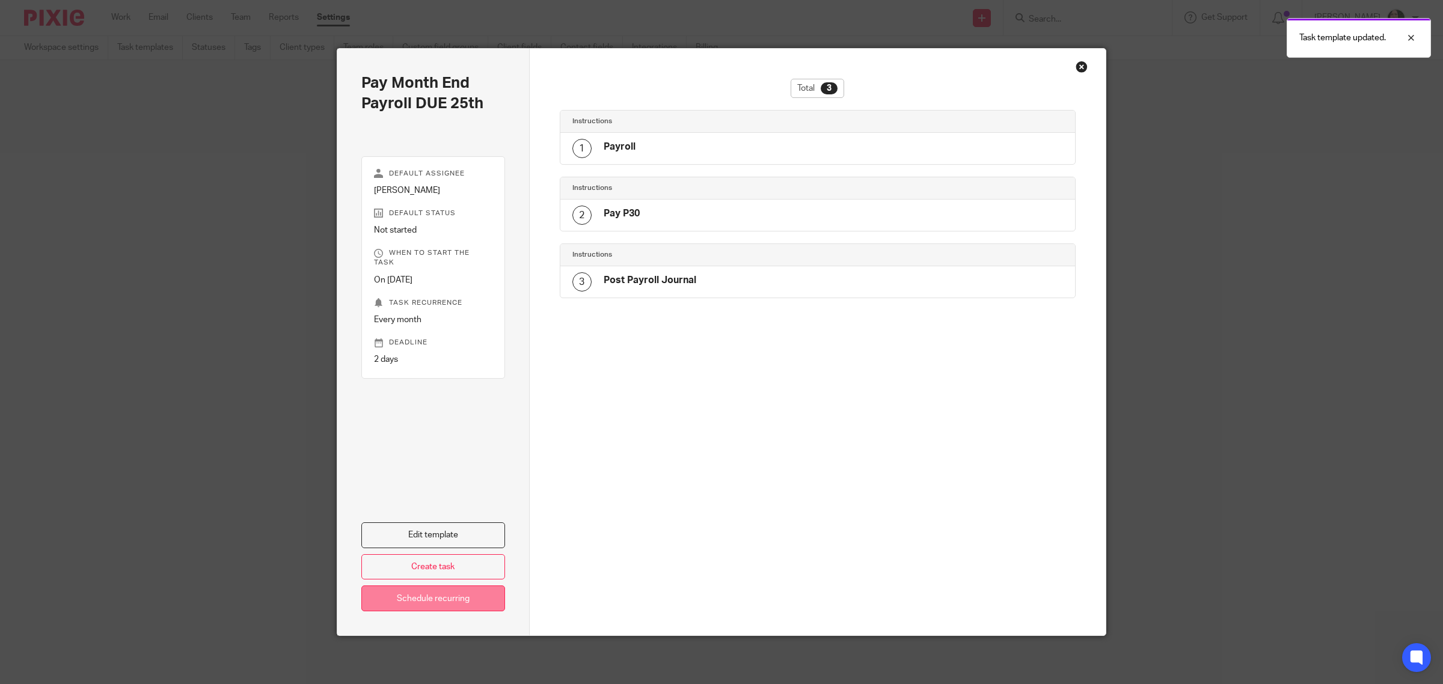
click at [463, 603] on link "Schedule recurring" at bounding box center [433, 599] width 144 height 26
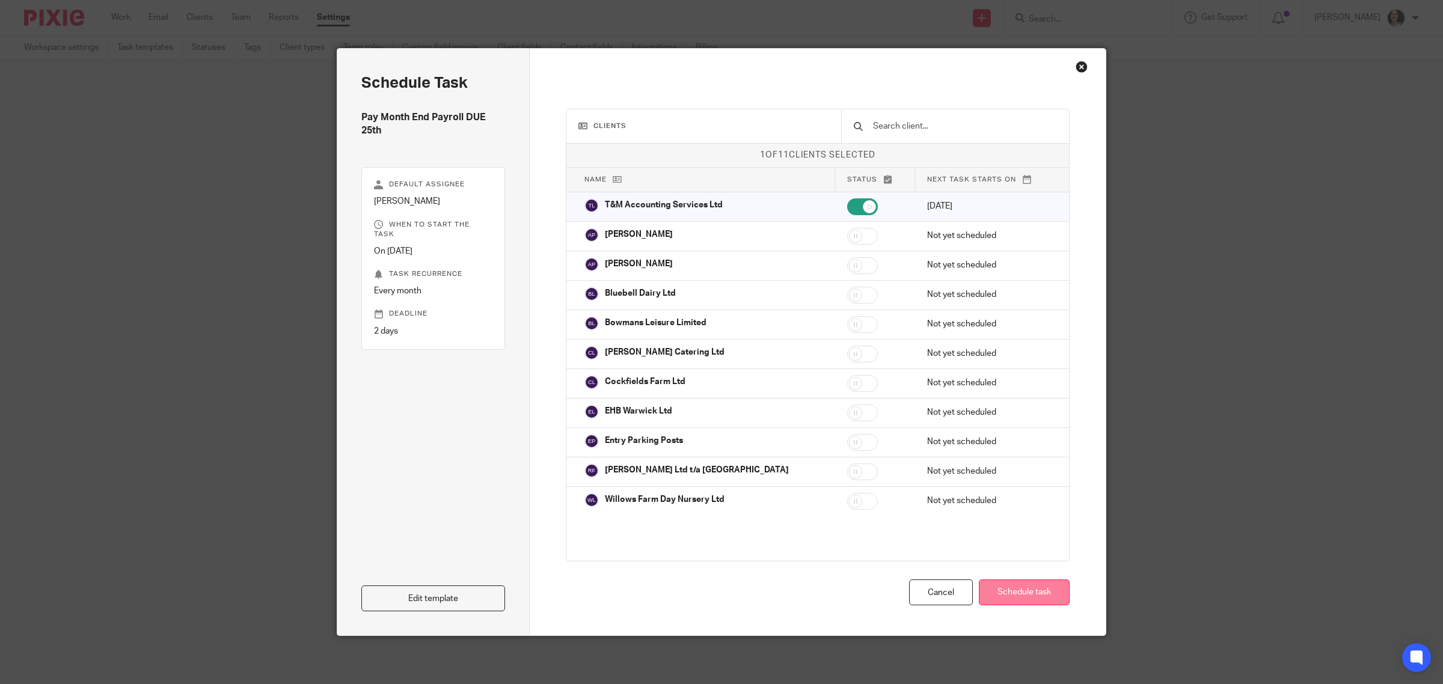
click at [1003, 588] on button "Schedule task" at bounding box center [1024, 593] width 91 height 26
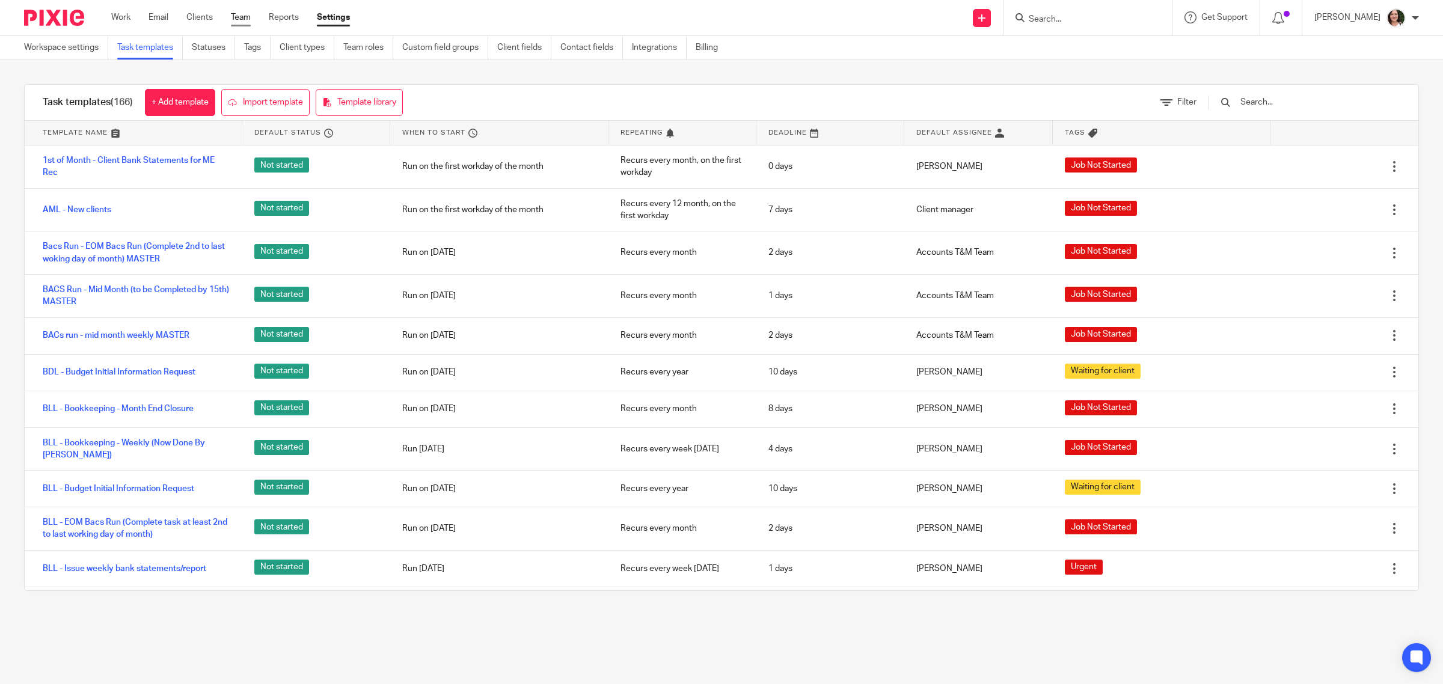
click at [251, 23] on link "Team" at bounding box center [241, 17] width 20 height 12
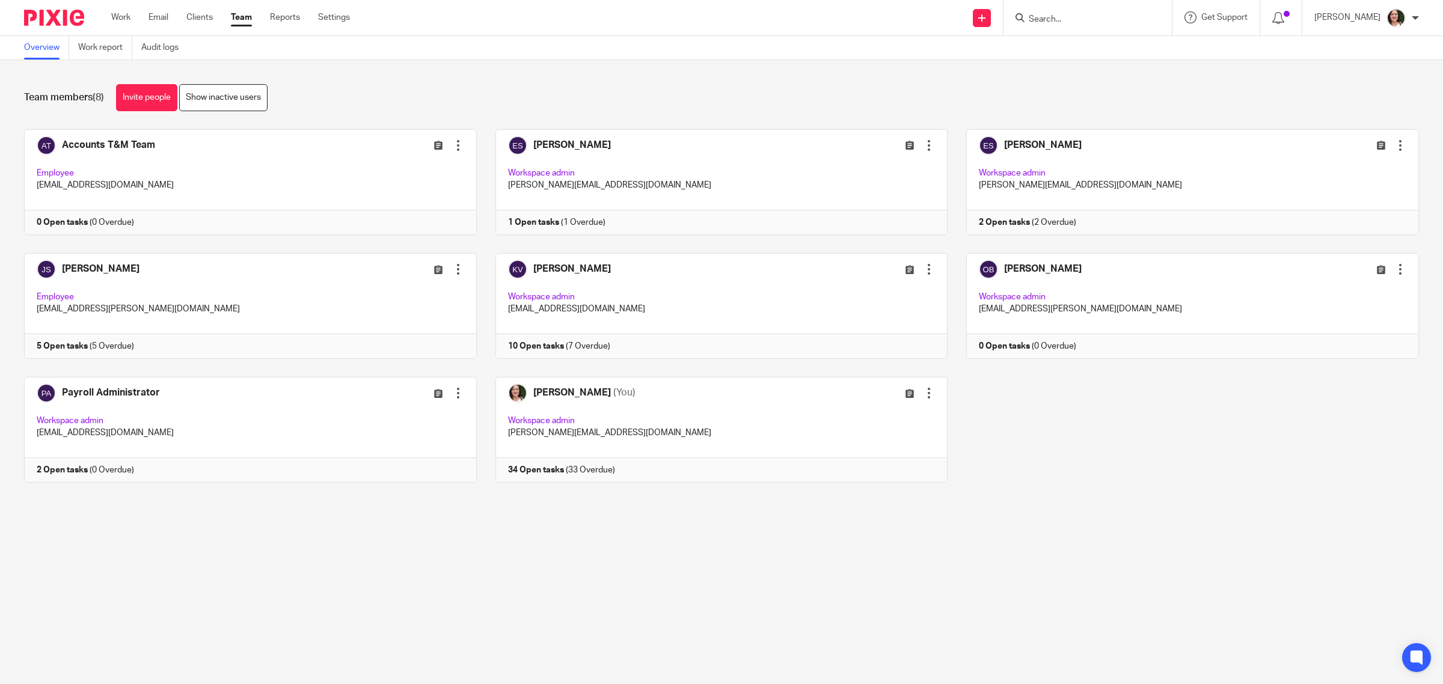
click at [1053, 16] on input "Search" at bounding box center [1082, 19] width 108 height 11
click at [198, 15] on link "Clients" at bounding box center [199, 17] width 26 height 12
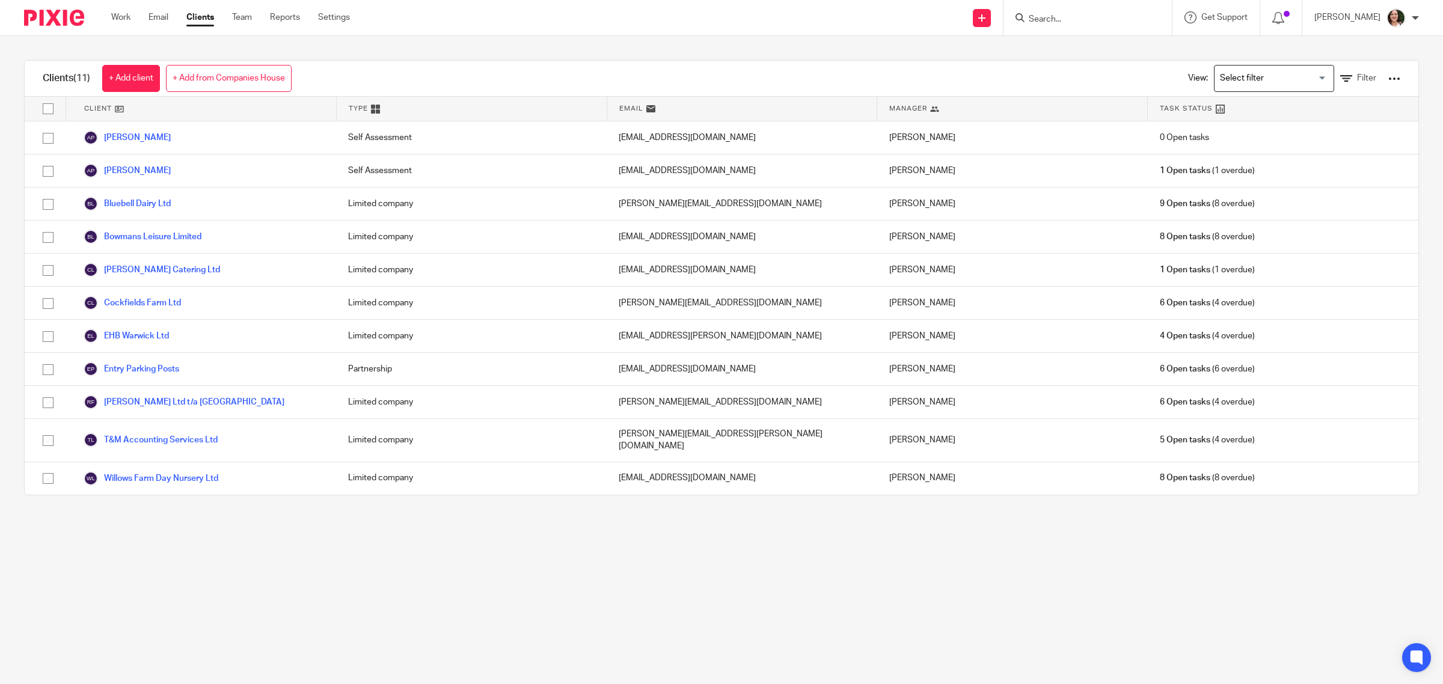
click at [1084, 18] on input "Search" at bounding box center [1082, 19] width 108 height 11
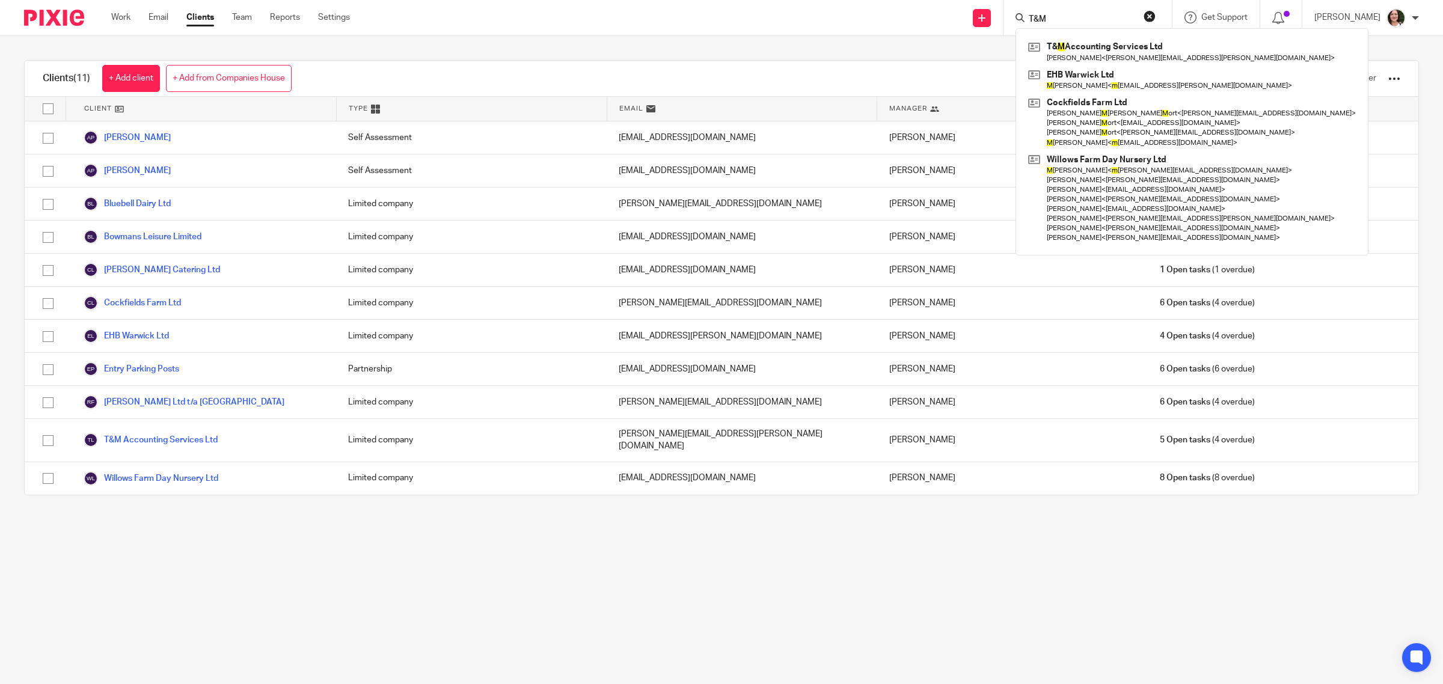
type input "T&M"
click button "submit" at bounding box center [0, 0] width 0 height 0
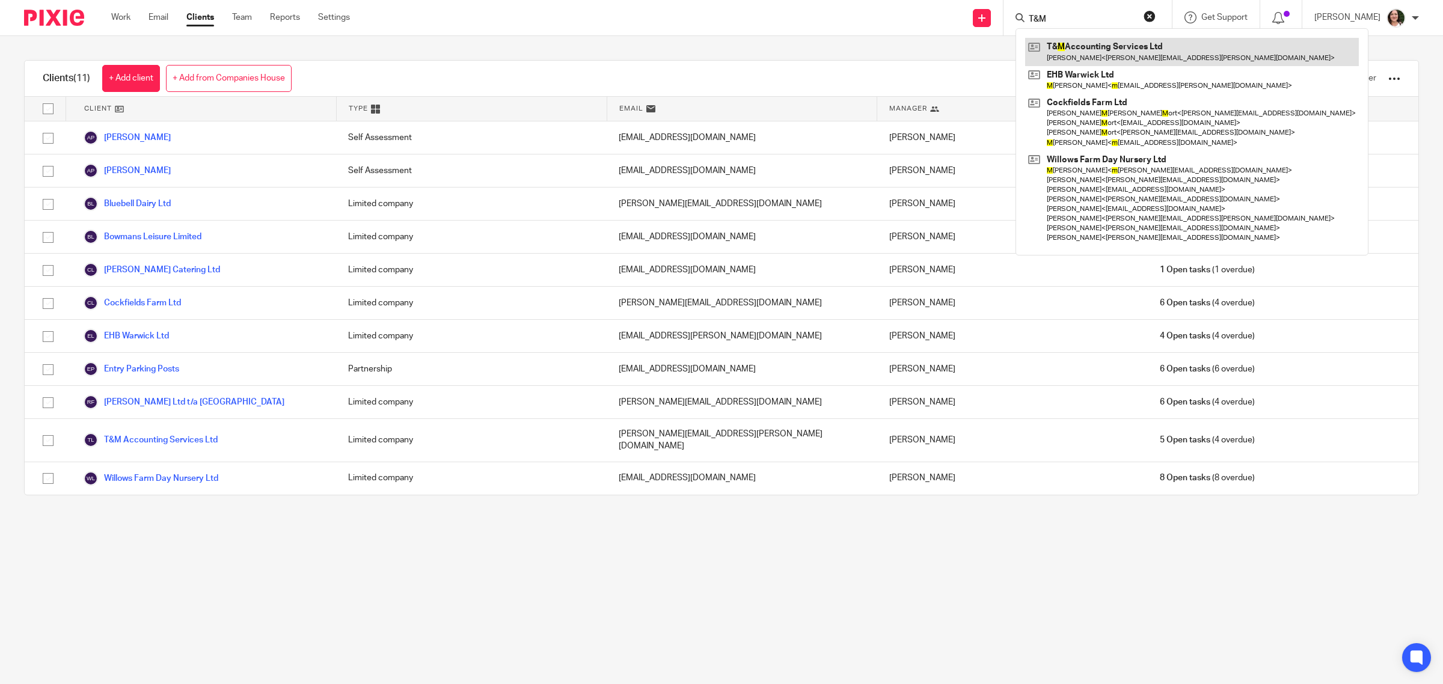
click at [1087, 56] on link at bounding box center [1192, 52] width 334 height 28
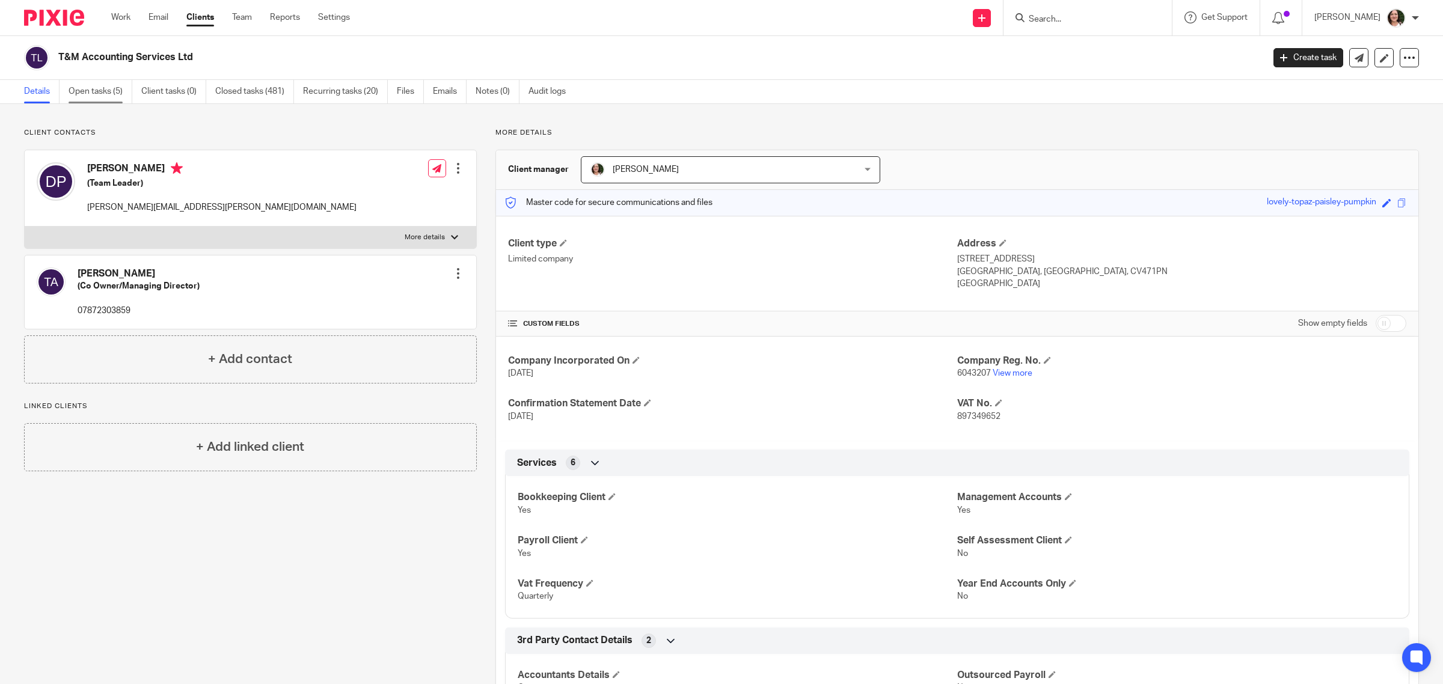
click at [96, 88] on link "Open tasks (5)" at bounding box center [101, 91] width 64 height 23
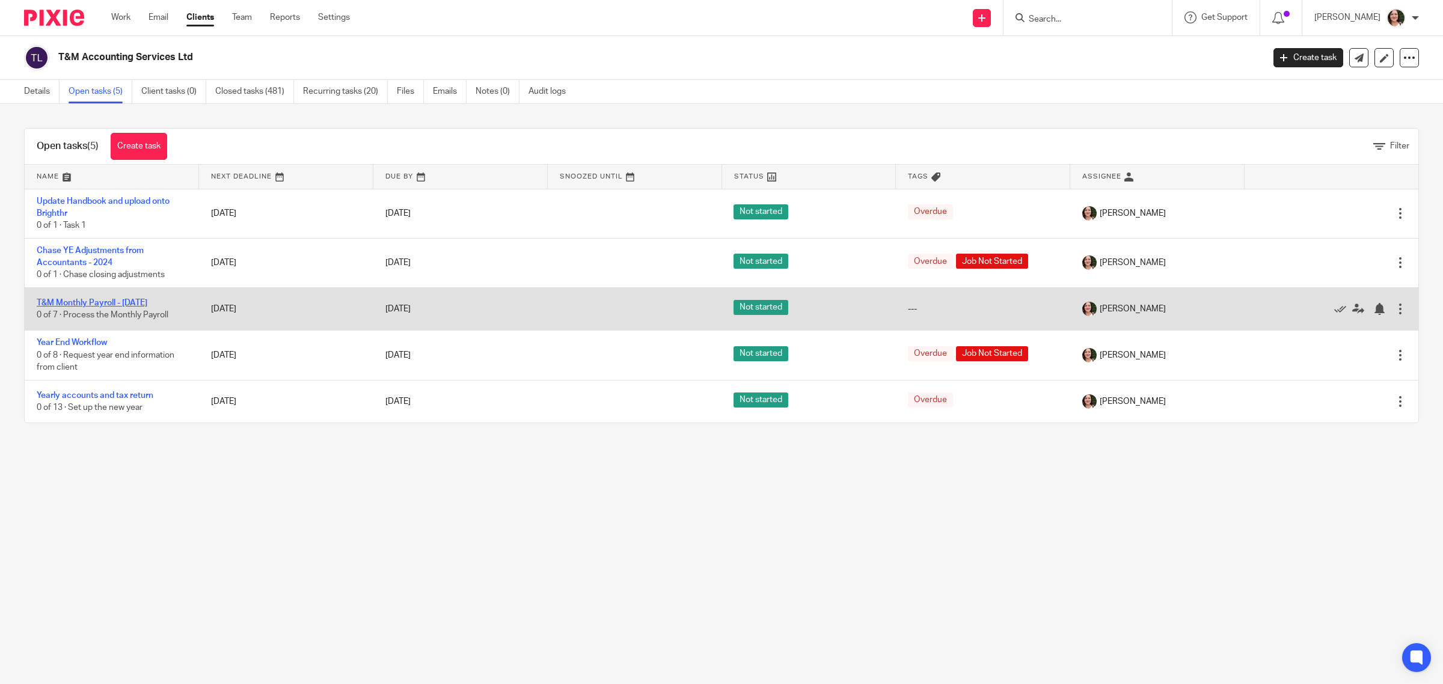
click at [140, 302] on link "T&M Monthly Payroll - [DATE]" at bounding box center [92, 303] width 111 height 8
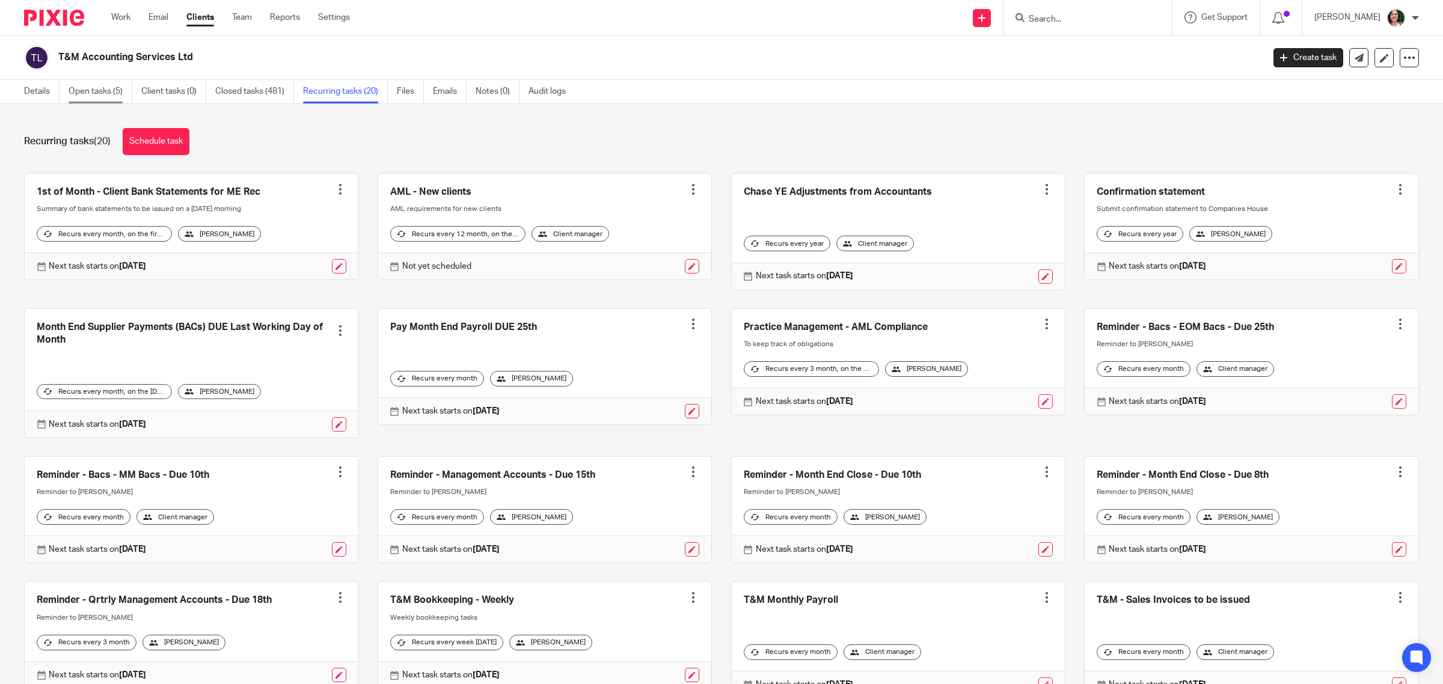
click at [98, 91] on link "Open tasks (5)" at bounding box center [101, 91] width 64 height 23
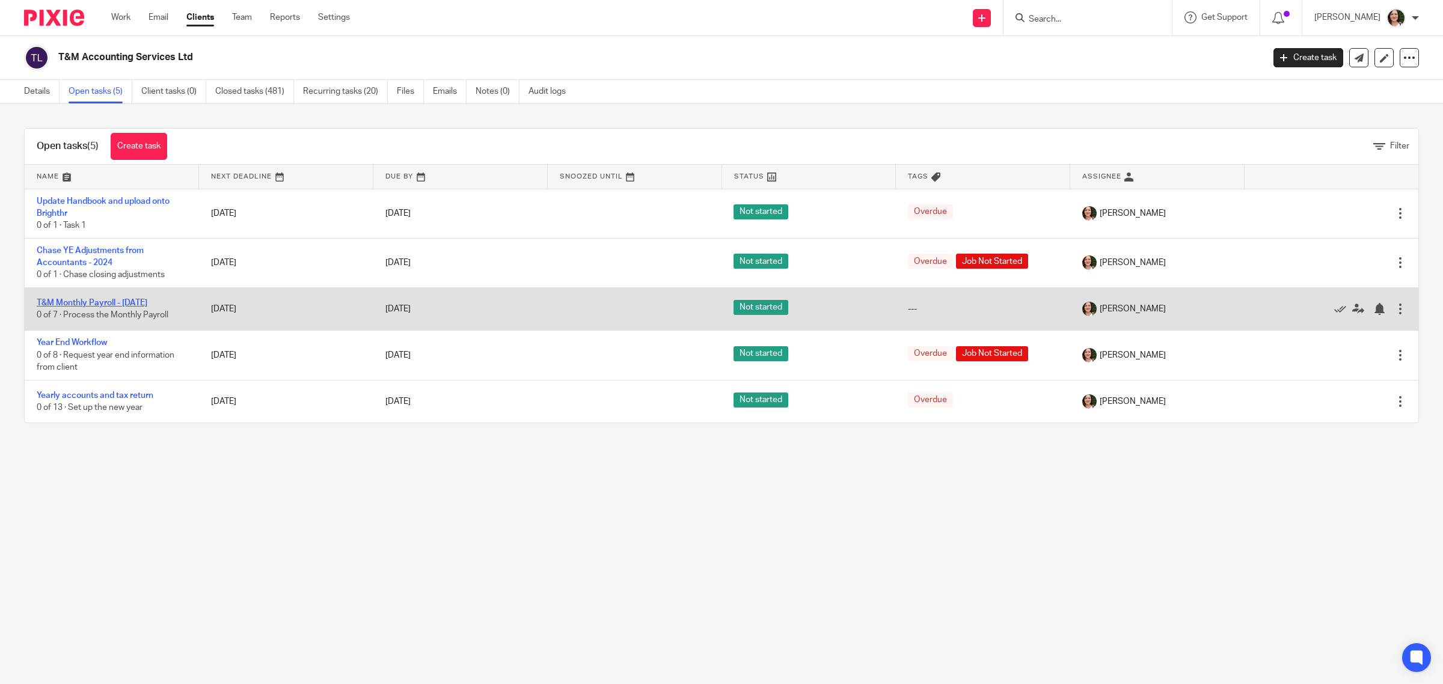
click at [147, 301] on link "T&M Monthly Payroll - August 2025" at bounding box center [92, 303] width 111 height 8
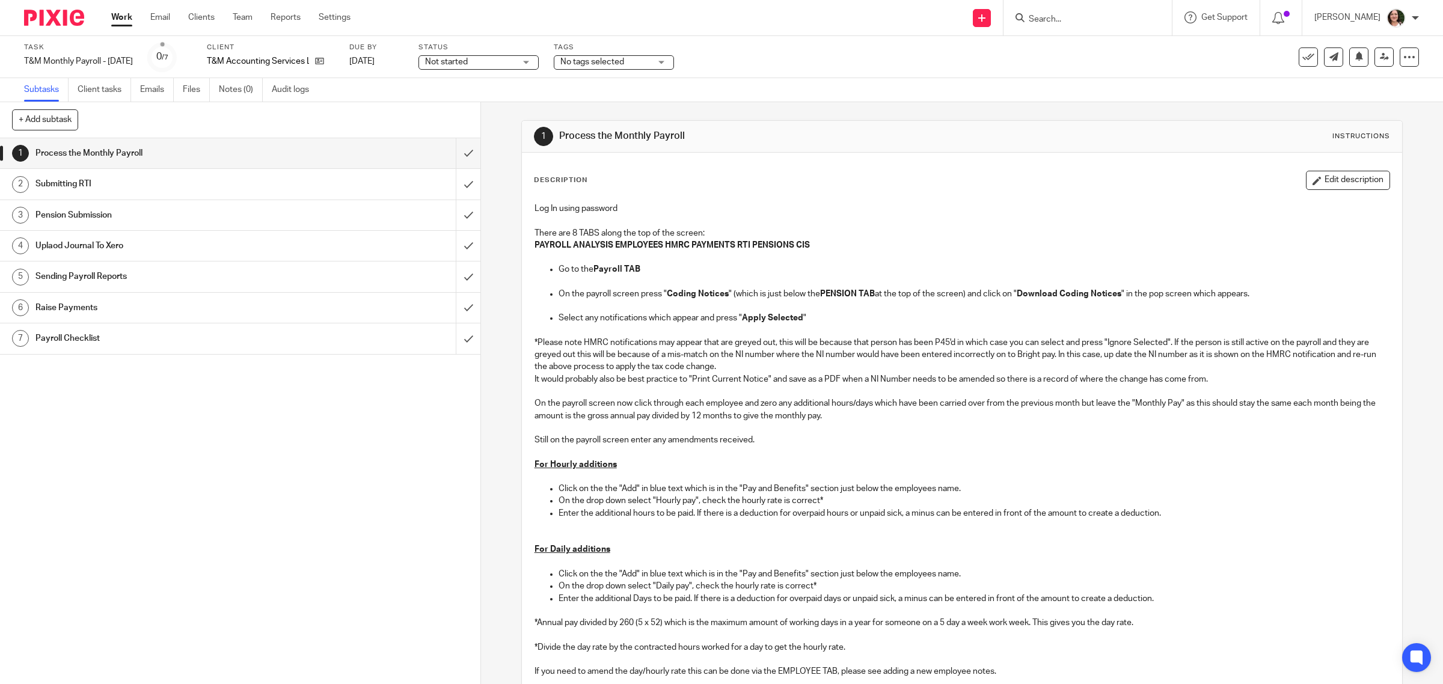
scroll to position [75, 0]
